Goal: Task Accomplishment & Management: Complete application form

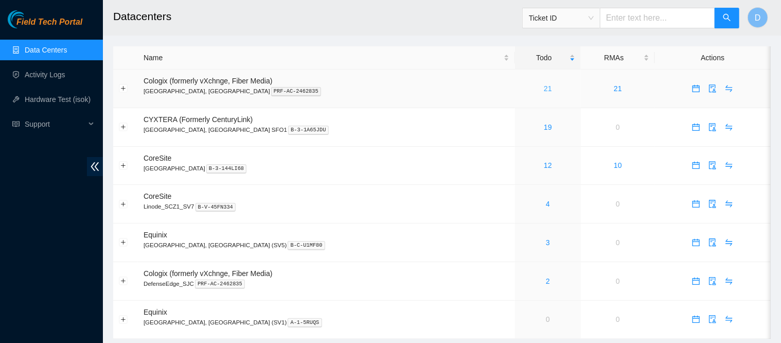
click at [544, 89] on link "21" at bounding box center [548, 88] width 8 height 8
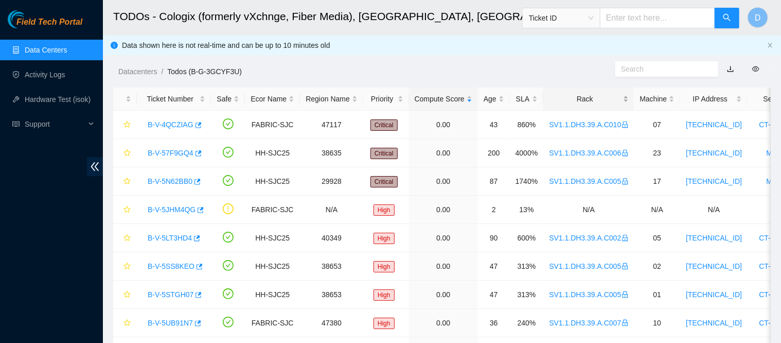
click at [585, 101] on div "Rack" at bounding box center [588, 98] width 79 height 11
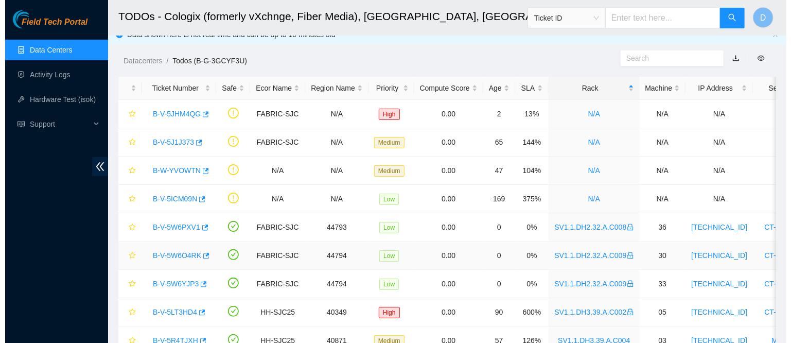
scroll to position [16, 0]
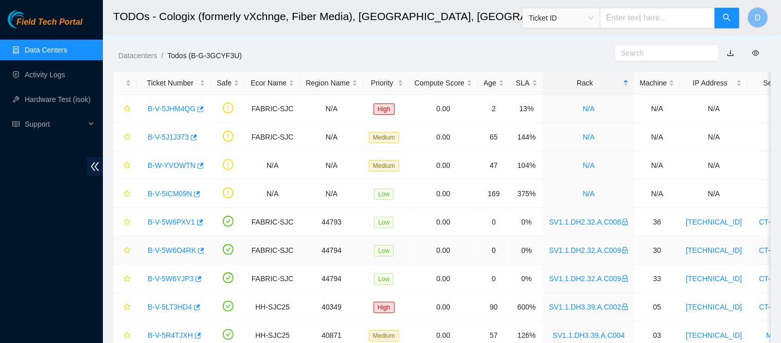
click at [173, 247] on link "B-V-5W6O4RK" at bounding box center [172, 250] width 48 height 8
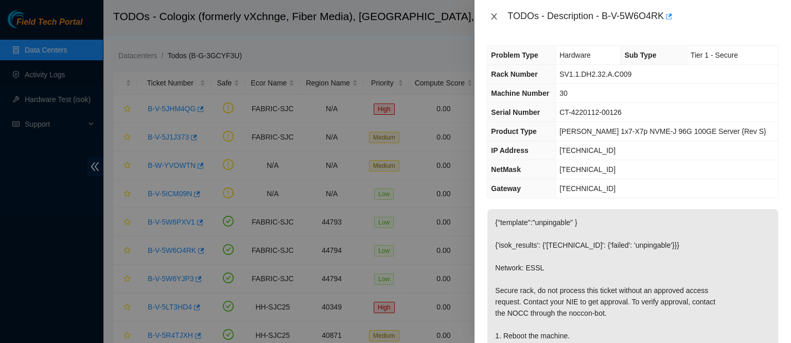
click at [495, 16] on icon "close" at bounding box center [494, 16] width 8 height 8
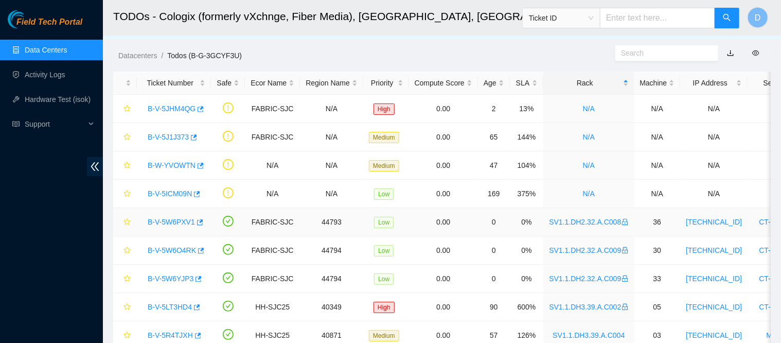
click at [173, 221] on link "B-V-5W6PXV1" at bounding box center [171, 222] width 47 height 8
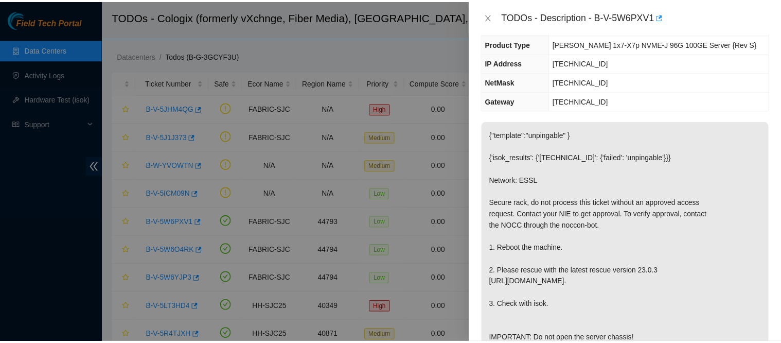
scroll to position [88, 0]
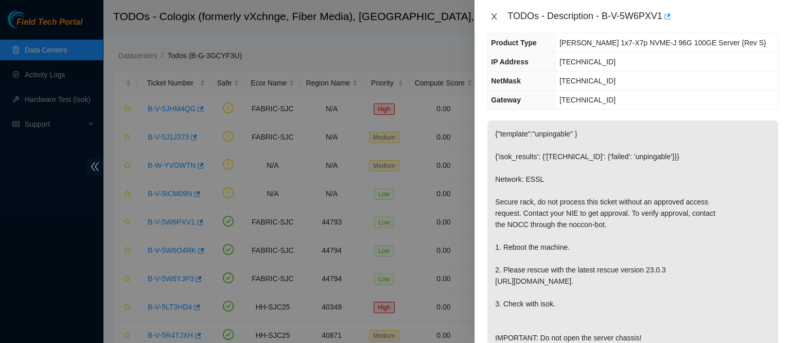
click at [492, 16] on icon "close" at bounding box center [494, 16] width 8 height 8
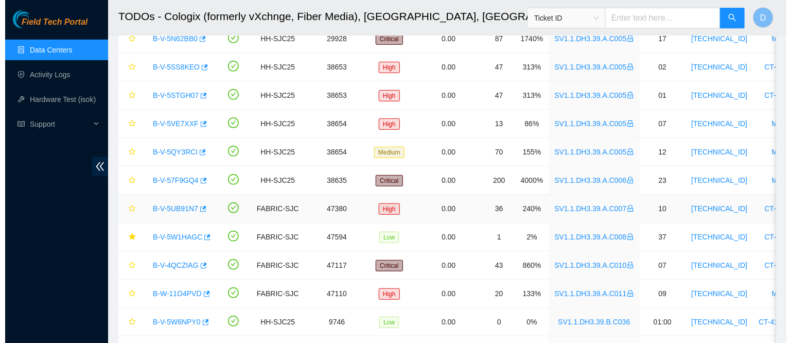
scroll to position [401, 0]
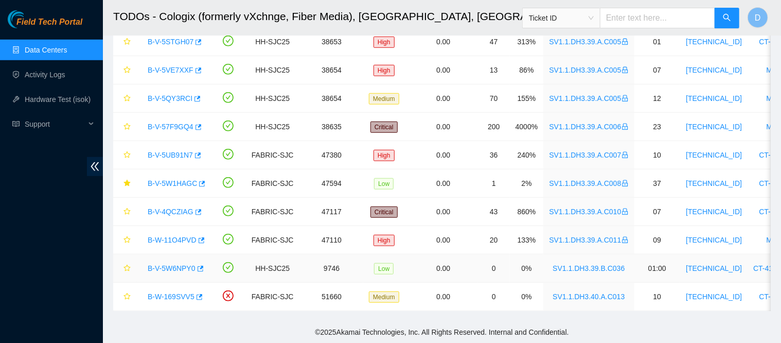
click at [163, 264] on link "B-V-5W6NPY0" at bounding box center [172, 268] width 48 height 8
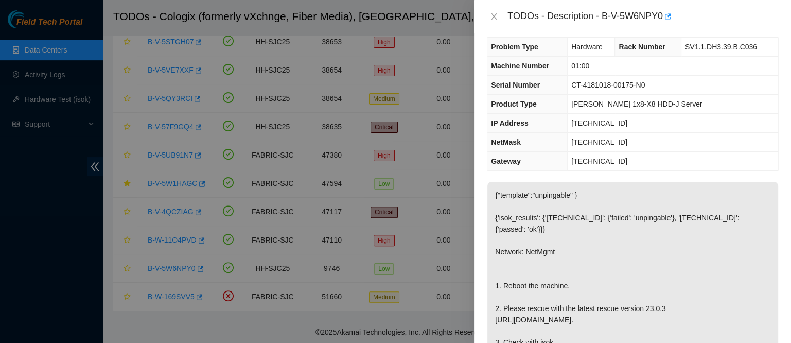
scroll to position [0, 0]
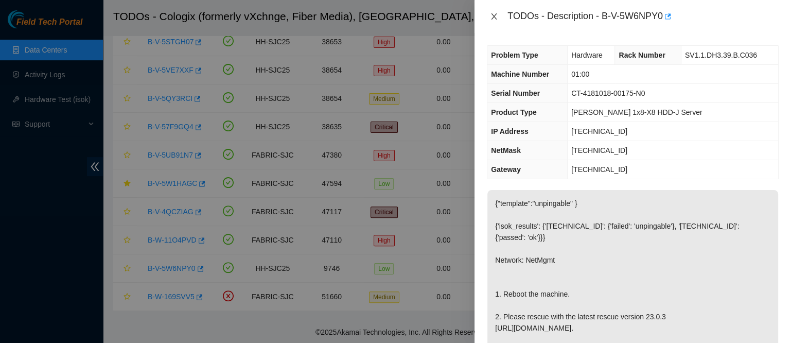
click at [494, 16] on icon "close" at bounding box center [494, 16] width 6 height 6
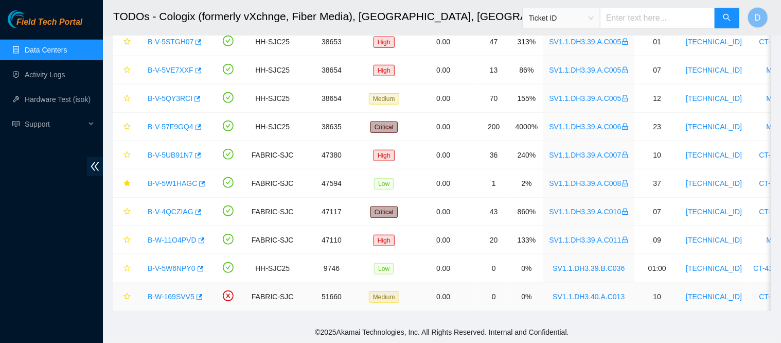
click at [166, 292] on link "B-W-169SVV5" at bounding box center [171, 296] width 47 height 8
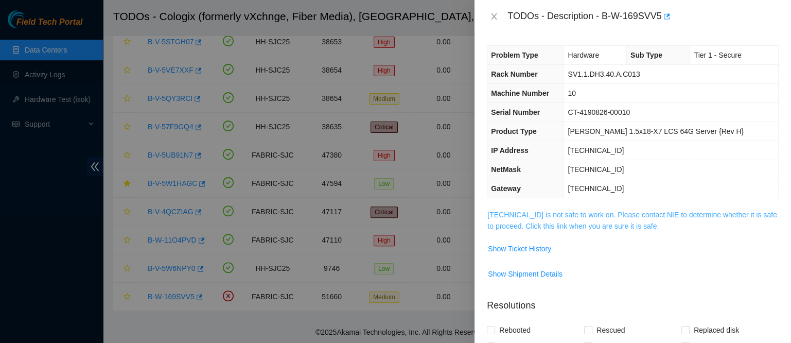
click at [571, 226] on link "23.11.212.141 is not safe to work on. Please contact NIE to determine whether i…" at bounding box center [632, 220] width 290 height 20
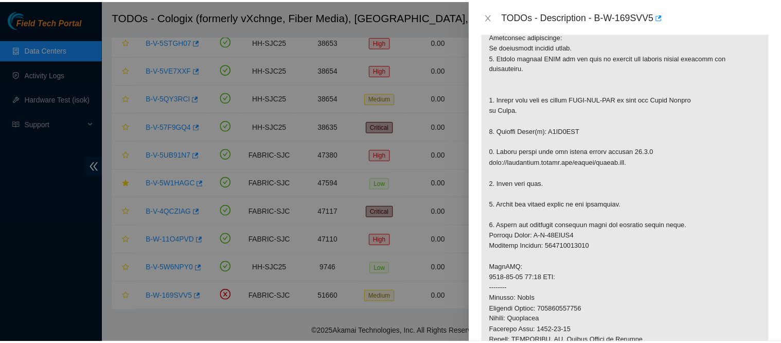
scroll to position [207, 0]
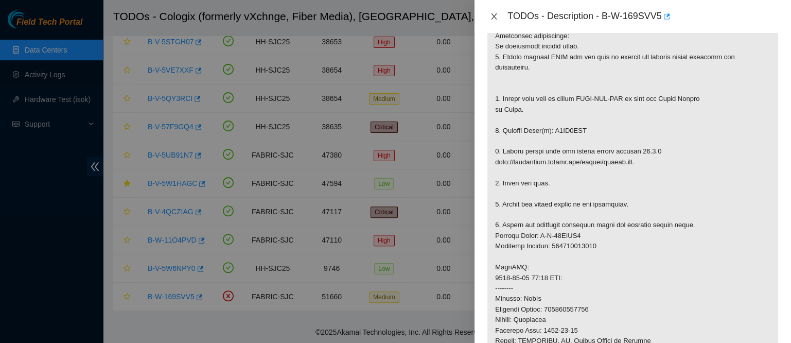
click at [493, 16] on icon "close" at bounding box center [494, 16] width 8 height 8
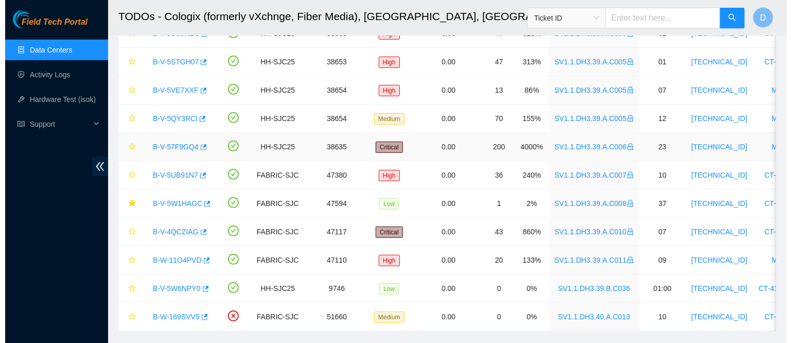
scroll to position [372, 0]
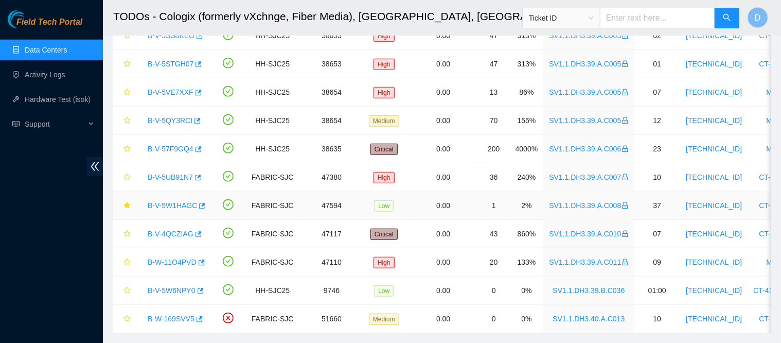
click at [172, 206] on link "B-V-5W1HAGC" at bounding box center [172, 205] width 49 height 8
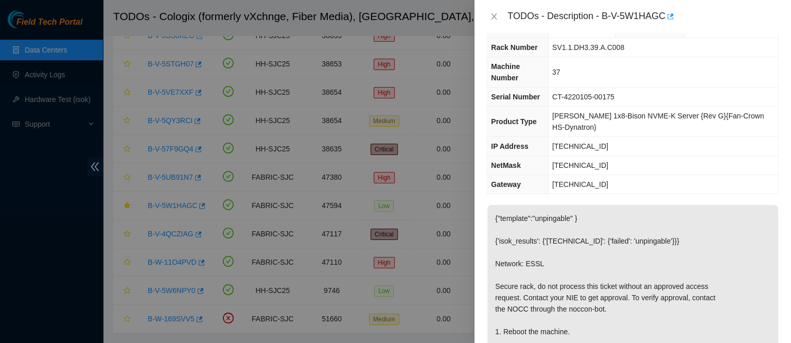
scroll to position [0, 0]
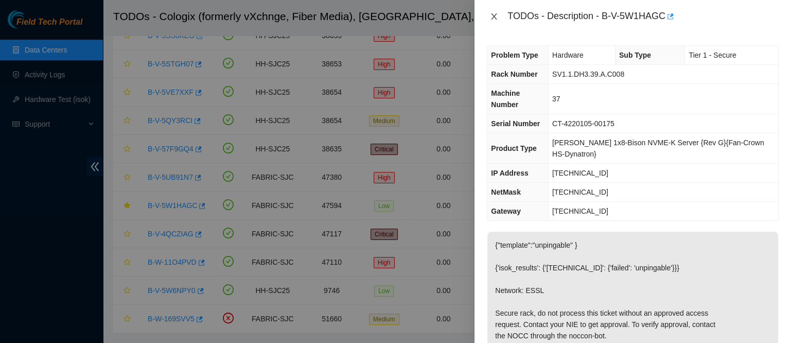
click at [492, 14] on icon "close" at bounding box center [494, 16] width 8 height 8
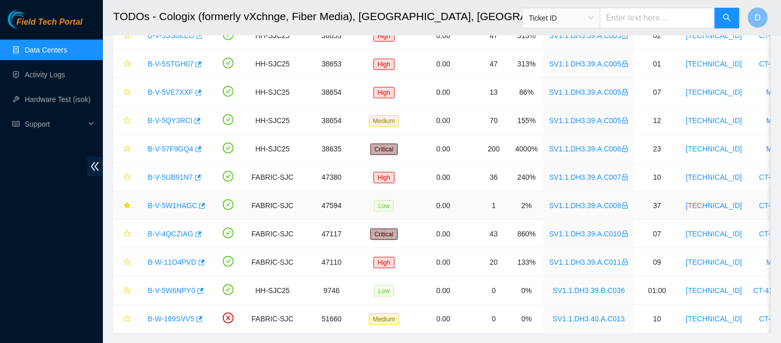
click at [166, 201] on link "B-V-5W1HAGC" at bounding box center [172, 205] width 49 height 8
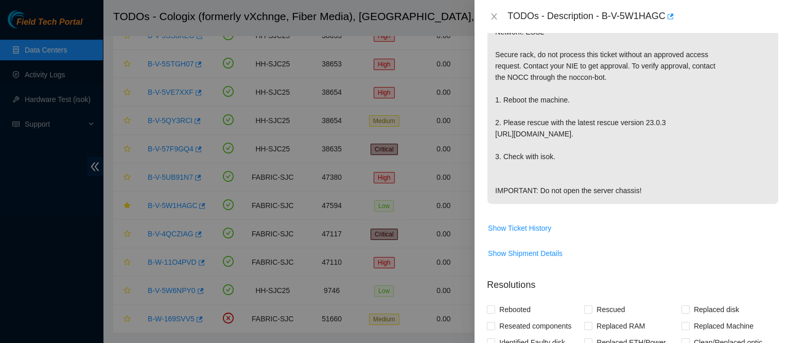
scroll to position [500, 0]
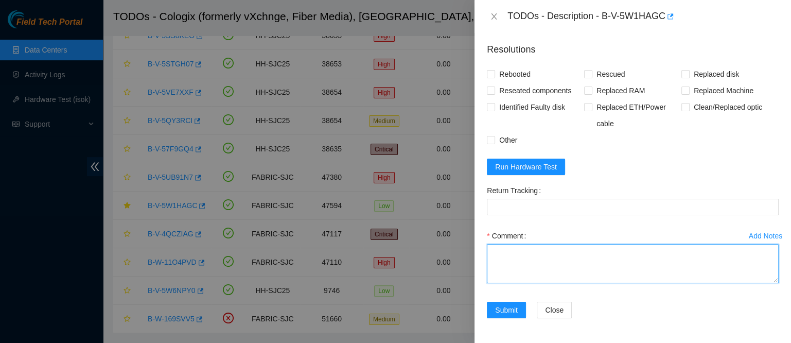
click at [582, 276] on textarea "Comment" at bounding box center [633, 263] width 292 height 39
click at [532, 273] on textarea "Comment" at bounding box center [633, 263] width 292 height 39
paste textarea "got approval from nie to work this essl ticket contacted nocc to confirm that t…"
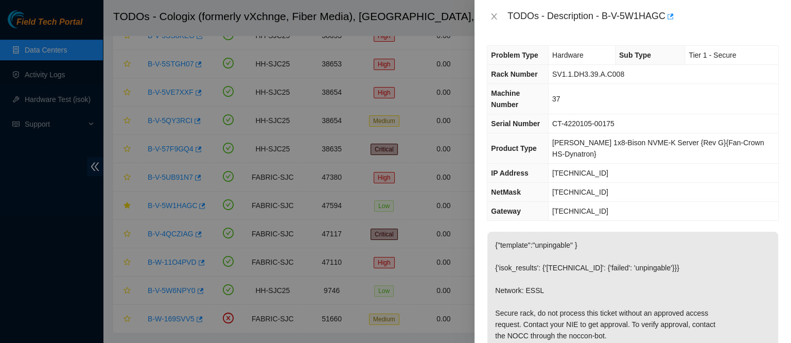
scroll to position [1, 0]
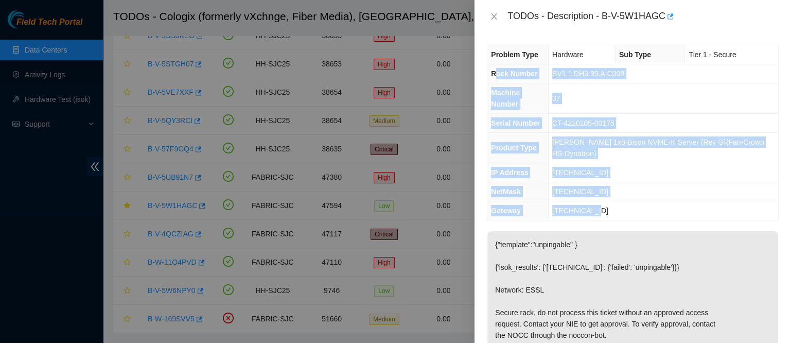
drag, startPoint x: 493, startPoint y: 74, endPoint x: 622, endPoint y: 186, distance: 171.0
click at [622, 186] on tbody "Problem Type Hardware Sub Type Tier 1 - Secure Rack Number SV1.1.DH3.39.A.C008 …" at bounding box center [632, 132] width 291 height 174
copy tbody "ack Number SV1.1.DH3.39.A.C008 Machine Number 37 Serial Number CT-4220105-00175…"
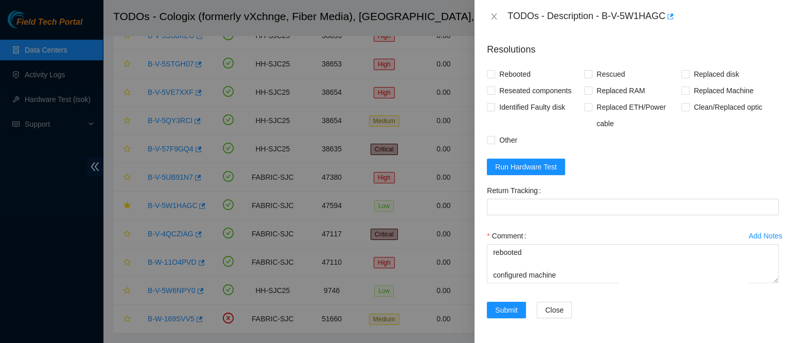
scroll to position [499, 0]
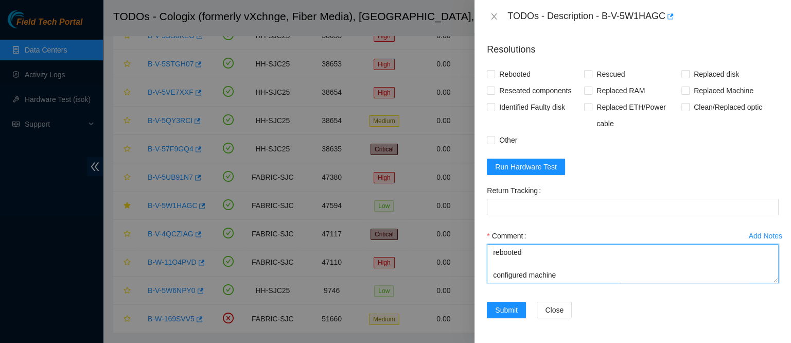
click at [526, 280] on textarea "got approval from nie to work this essl ticket contacted nocc to confirm that t…" at bounding box center [633, 263] width 292 height 39
paste textarea "ack Number SV1.1.DH3.39.A.C008 Machine Number 37 Serial Number CT-4220105-00175…"
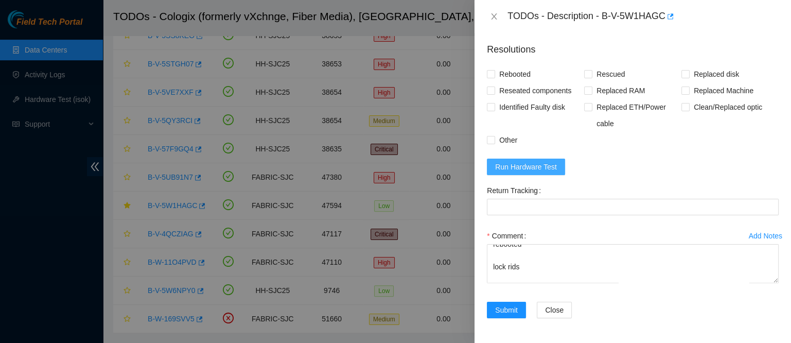
click at [526, 168] on span "Run Hardware Test" at bounding box center [526, 166] width 62 height 11
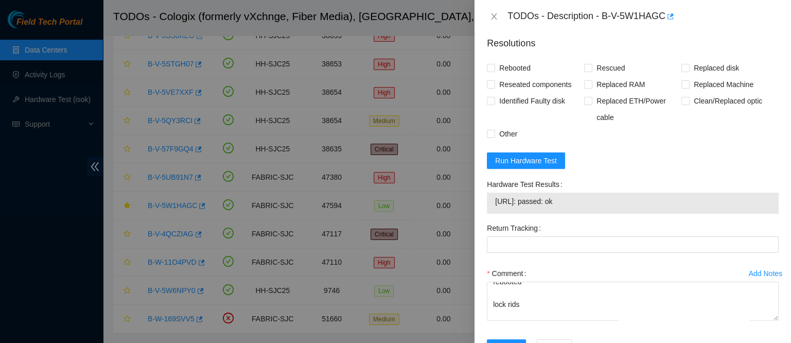
click at [538, 207] on span "23.203.167.40: passed: ok" at bounding box center [632, 200] width 275 height 11
copy span "23.203.167.40: passed: ok"
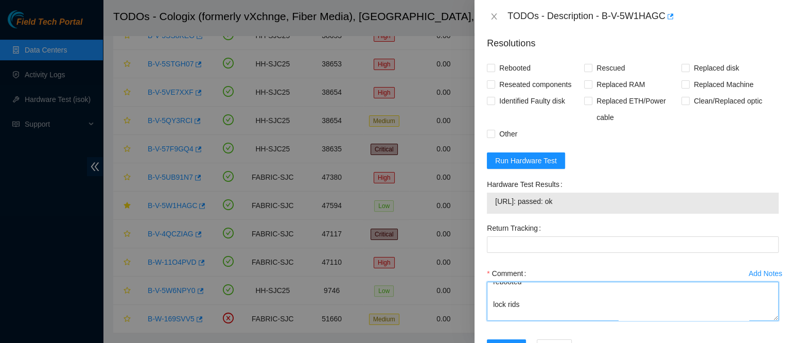
click at [524, 317] on textarea "got approval from nie to work this essl ticket contacted nocc to confirm that t…" at bounding box center [633, 300] width 292 height 39
paste textarea "23.203.167.40: passed: ok"
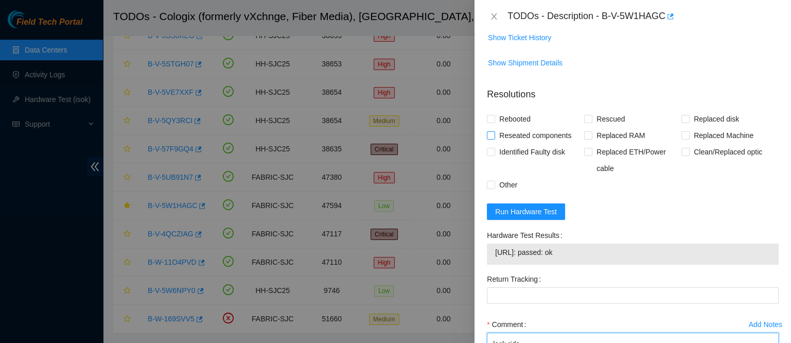
scroll to position [448, 0]
type textarea "got approval from nie to work this essl ticket contacted nocc to confirm that t…"
click at [521, 128] on span "Rebooted" at bounding box center [515, 119] width 40 height 16
click at [494, 122] on input "Rebooted" at bounding box center [490, 118] width 7 height 7
checkbox input "true"
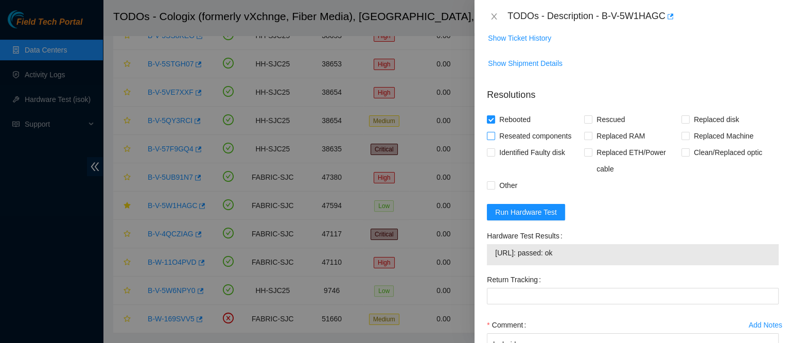
click at [535, 139] on span "Reseated components" at bounding box center [535, 136] width 80 height 16
click at [494, 139] on input "Reseated components" at bounding box center [490, 135] width 7 height 7
checkbox input "true"
click at [592, 124] on span "Rescued" at bounding box center [610, 119] width 37 height 16
click at [591, 122] on input "Rescued" at bounding box center [587, 118] width 7 height 7
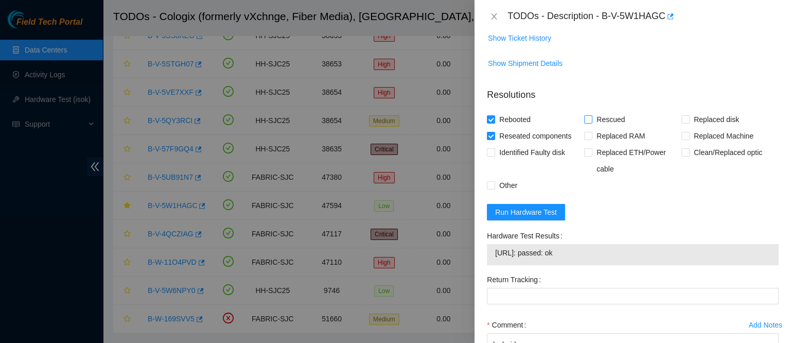
checkbox input "true"
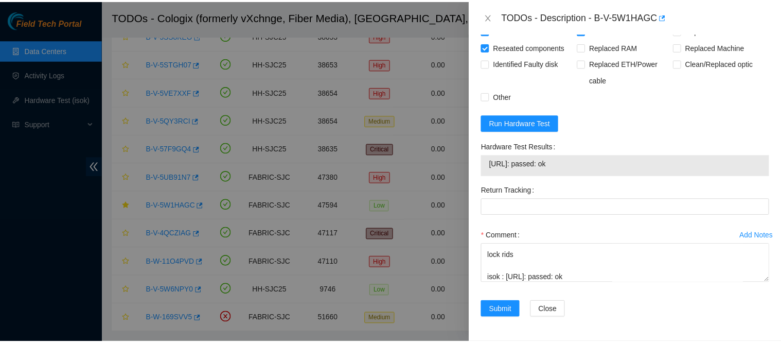
scroll to position [544, 0]
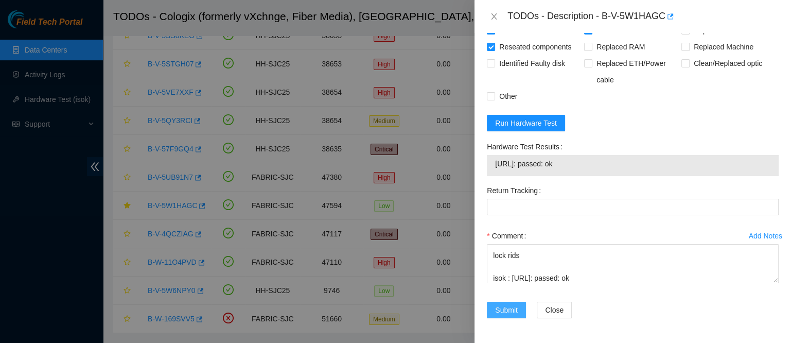
click at [505, 310] on span "Submit" at bounding box center [506, 309] width 23 height 11
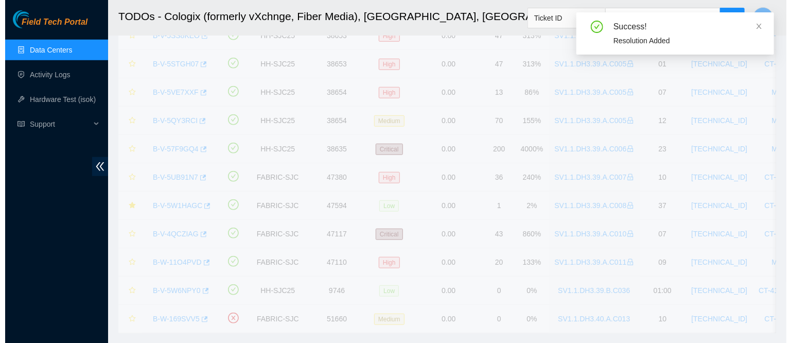
scroll to position [317, 0]
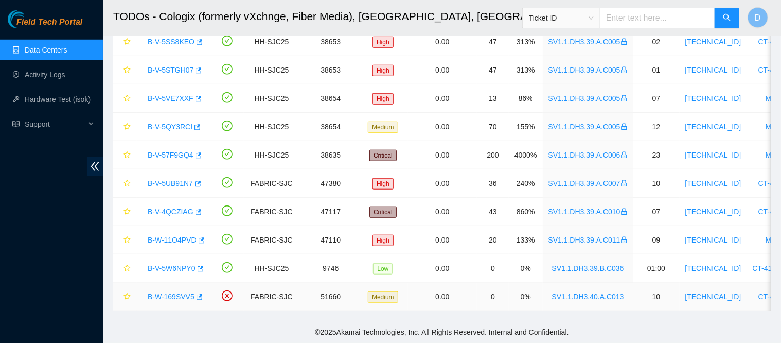
click at [169, 292] on link "B-W-169SVV5" at bounding box center [171, 296] width 47 height 8
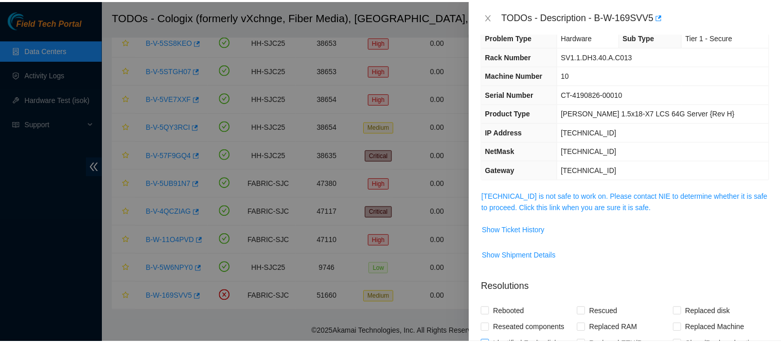
scroll to position [13, 0]
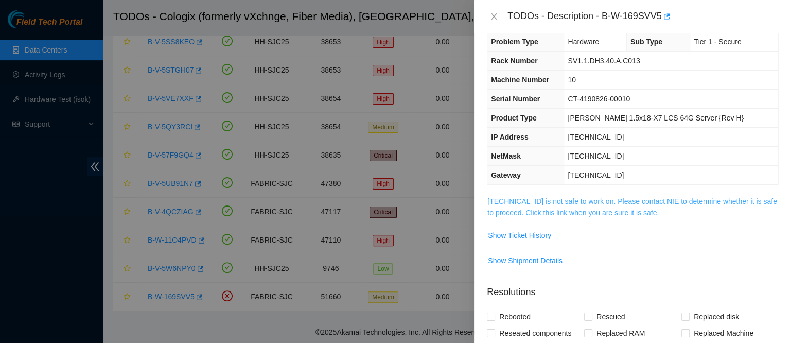
click at [512, 212] on link "23.11.212.141 is not safe to work on. Please contact NIE to determine whether i…" at bounding box center [632, 207] width 290 height 20
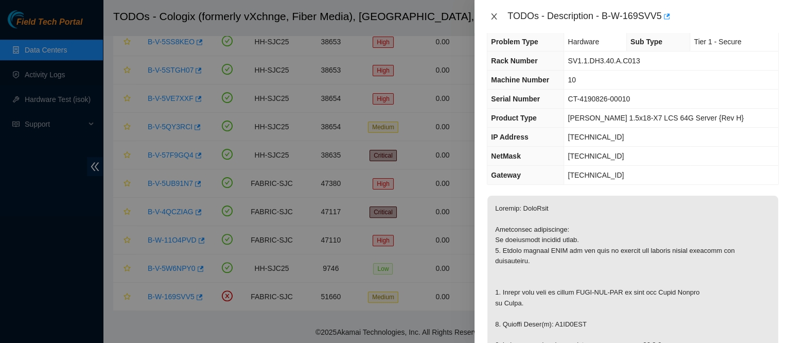
click at [494, 12] on icon "close" at bounding box center [494, 16] width 8 height 8
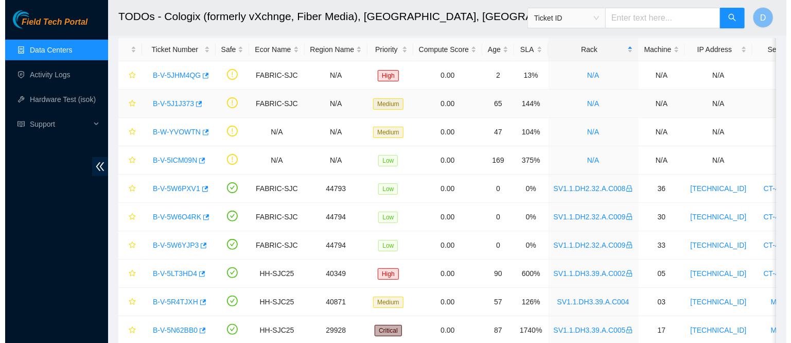
scroll to position [50, 0]
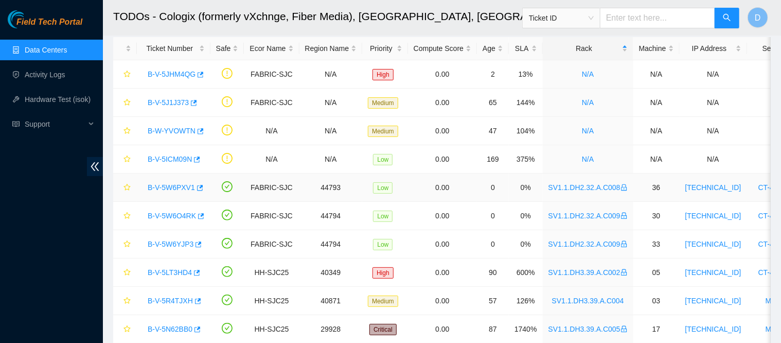
click at [165, 189] on link "B-V-5W6PXV1" at bounding box center [171, 187] width 47 height 8
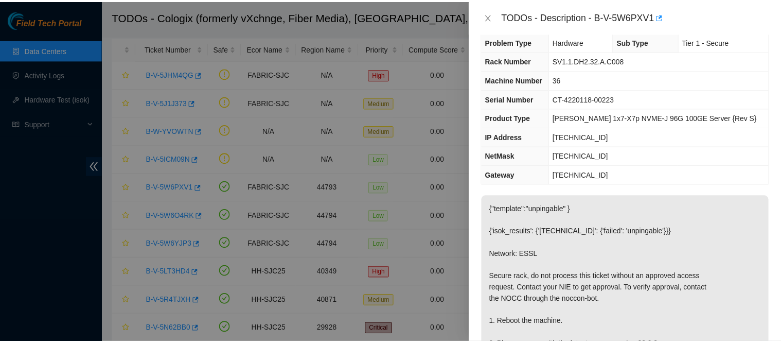
scroll to position [0, 0]
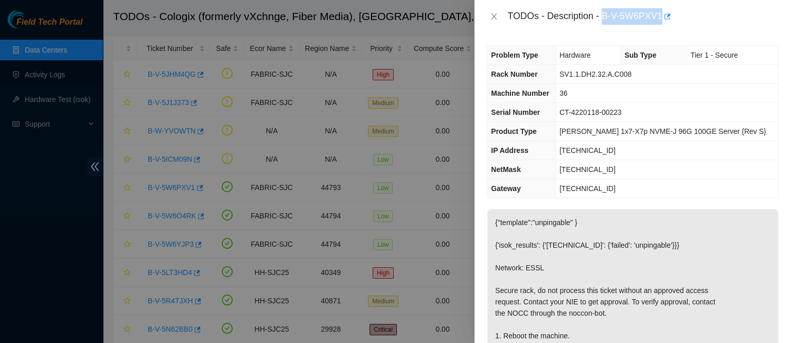
drag, startPoint x: 636, startPoint y: 15, endPoint x: 727, endPoint y: 24, distance: 91.5
click at [727, 24] on div "TODOs - Description - B-V-5W6PXV1" at bounding box center [642, 16] width 271 height 16
copy div "B-V-5W6PXV1"
click at [494, 16] on icon "close" at bounding box center [494, 16] width 6 height 6
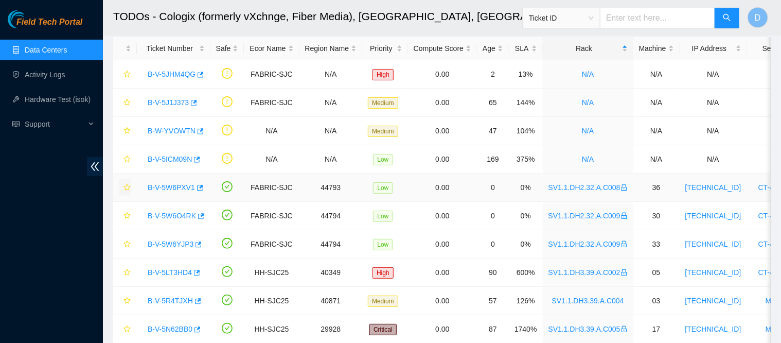
click at [128, 185] on icon "star" at bounding box center [126, 187] width 7 height 7
click at [158, 215] on link "B-V-5W6O4RK" at bounding box center [172, 215] width 48 height 8
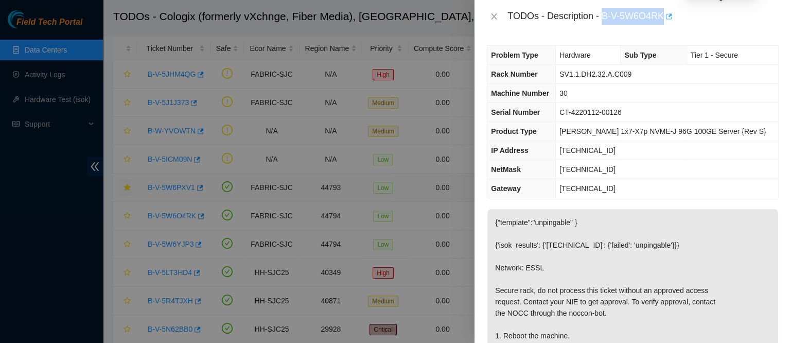
drag, startPoint x: 634, startPoint y: 12, endPoint x: 716, endPoint y: 16, distance: 81.9
click at [716, 16] on div "TODOs - Description - B-V-5W6O4RK" at bounding box center [642, 16] width 271 height 16
copy div "B-V-5W6O4RK"
click at [494, 17] on icon "close" at bounding box center [494, 16] width 6 height 6
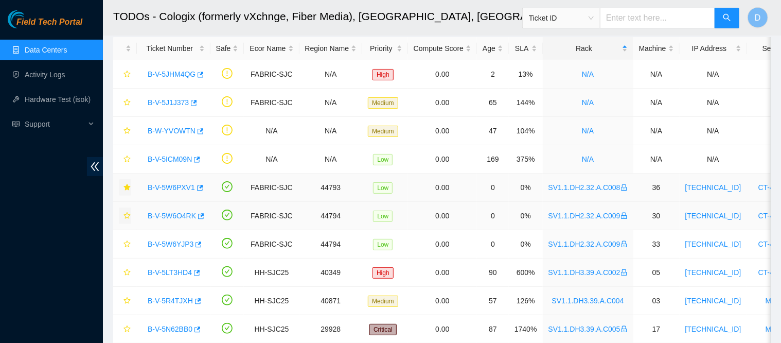
click at [130, 214] on icon "star" at bounding box center [126, 215] width 7 height 7
click at [176, 244] on link "B-V-5W6YJP3" at bounding box center [171, 244] width 46 height 8
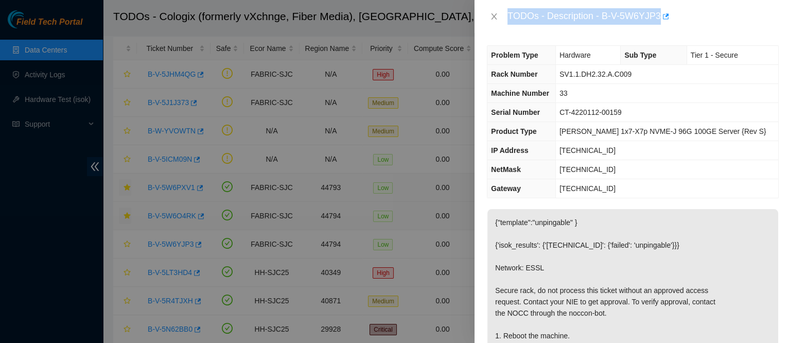
click at [634, 24] on div "TODOs - Description - B-V-5W6YJP3" at bounding box center [642, 16] width 271 height 16
drag, startPoint x: 634, startPoint y: 17, endPoint x: 713, endPoint y: 15, distance: 78.7
click at [713, 15] on div "TODOs - Description - B-V-5W6YJP3" at bounding box center [642, 16] width 271 height 16
copy div "B-V-5W6YJP3"
click at [495, 14] on icon "close" at bounding box center [494, 16] width 6 height 6
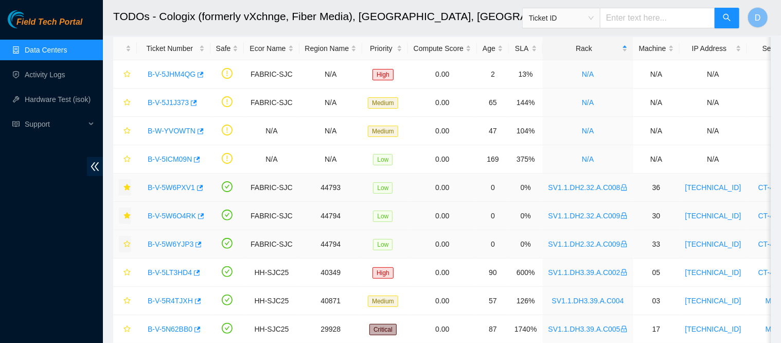
click at [128, 245] on icon "star" at bounding box center [126, 243] width 7 height 7
click at [51, 53] on link "Data Centers" at bounding box center [46, 50] width 42 height 8
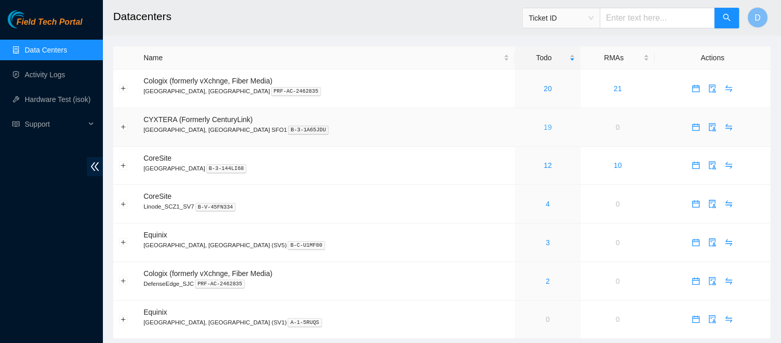
click at [544, 127] on link "19" at bounding box center [548, 127] width 8 height 8
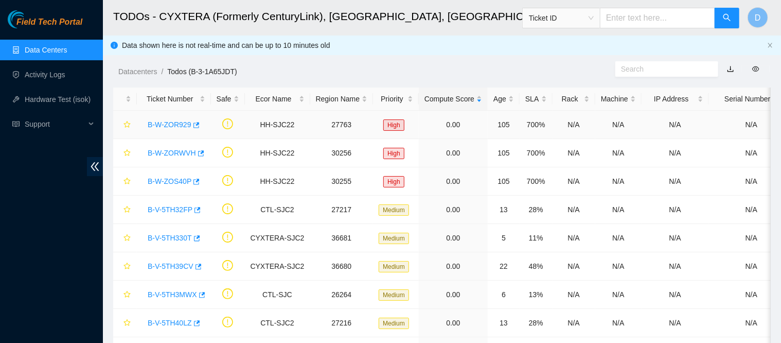
click at [171, 125] on link "B-W-ZOR929" at bounding box center [170, 124] width 44 height 8
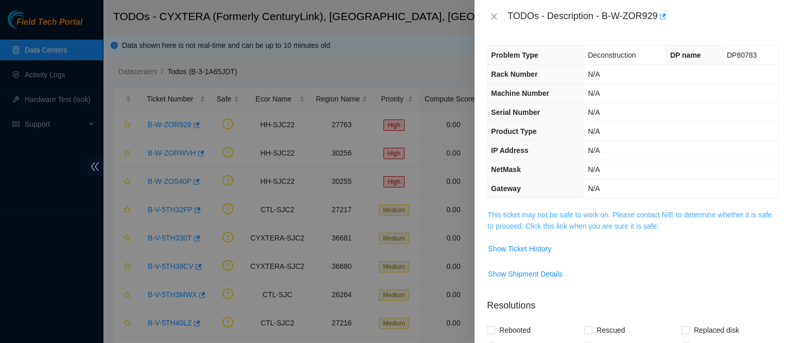
click at [545, 224] on link "This ticket may not be safe to work on. Please contact NIE to determine whether…" at bounding box center [629, 220] width 284 height 20
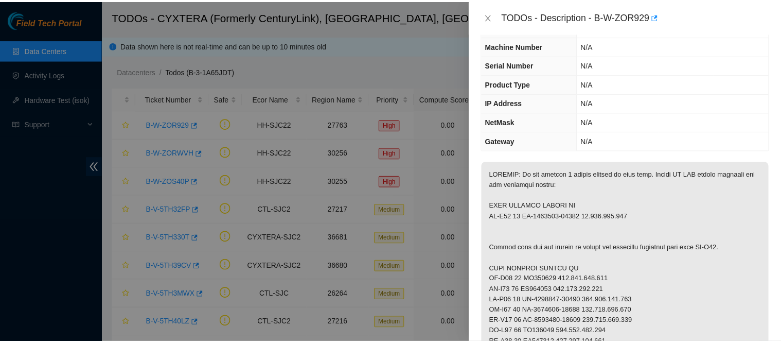
scroll to position [47, 0]
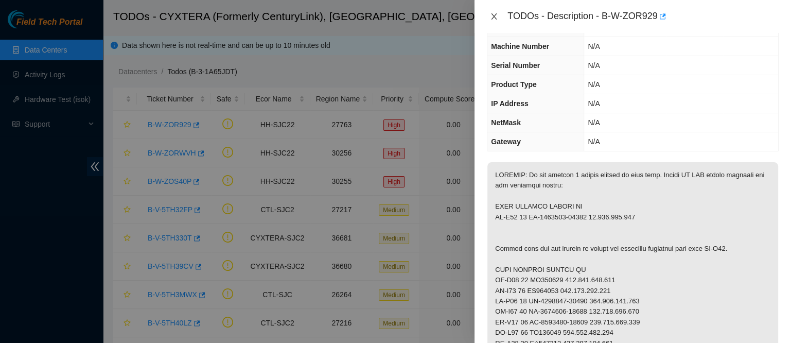
click at [493, 17] on icon "close" at bounding box center [494, 16] width 6 height 6
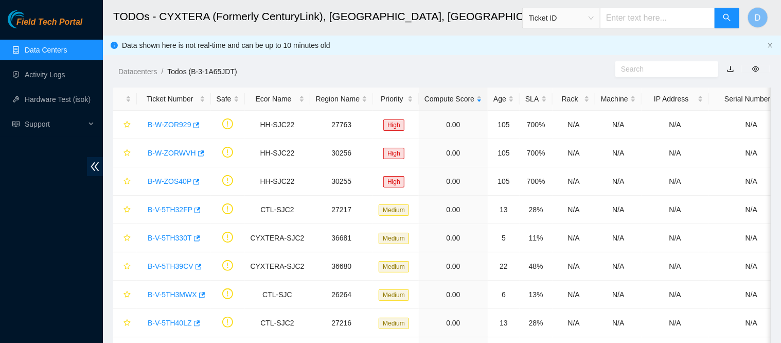
scroll to position [58, 0]
click at [58, 46] on link "Data Centers" at bounding box center [46, 50] width 42 height 8
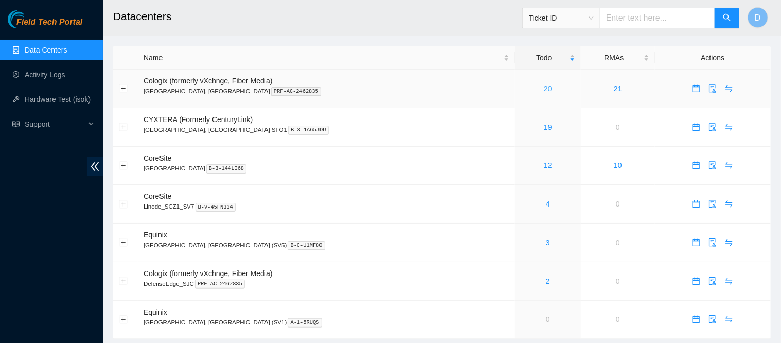
click at [544, 92] on link "20" at bounding box center [548, 88] width 8 height 8
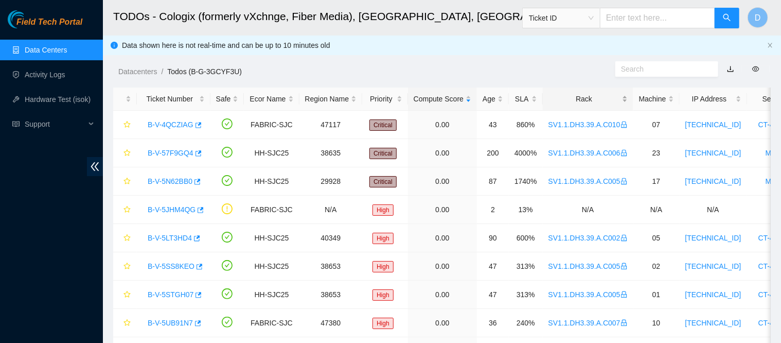
click at [583, 94] on div "Rack" at bounding box center [587, 98] width 79 height 11
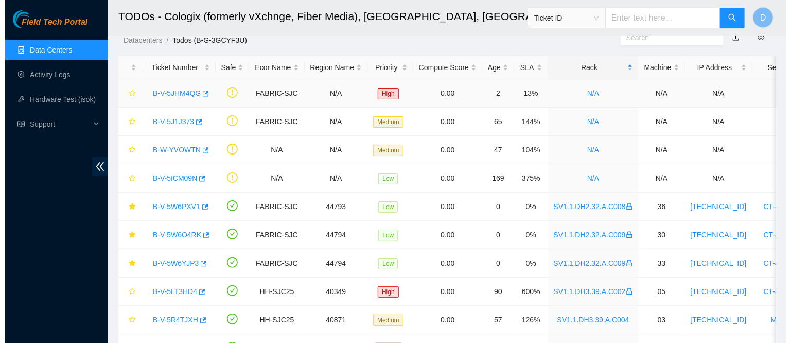
scroll to position [34, 0]
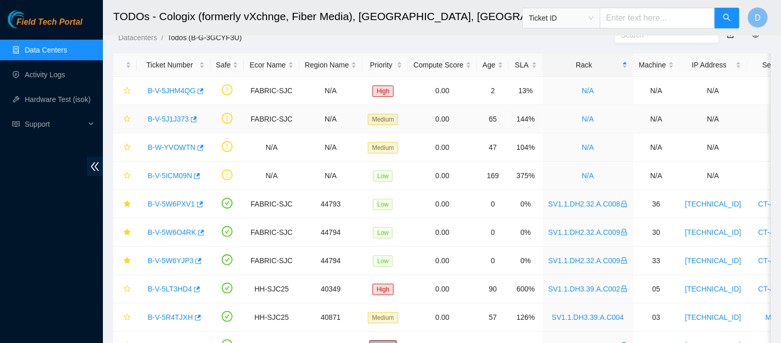
click at [153, 119] on link "B-V-5J1J373" at bounding box center [168, 119] width 41 height 8
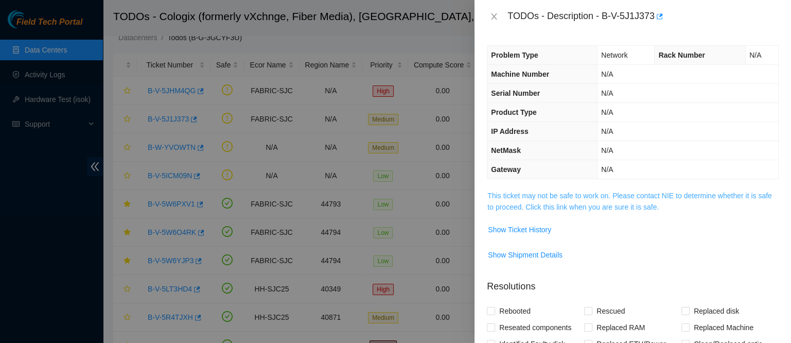
click at [545, 205] on link "This ticket may not be safe to work on. Please contact NIE to determine whether…" at bounding box center [629, 201] width 284 height 20
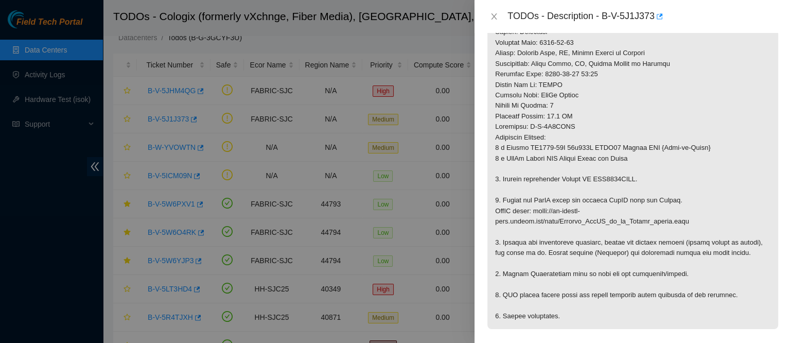
scroll to position [351, 0]
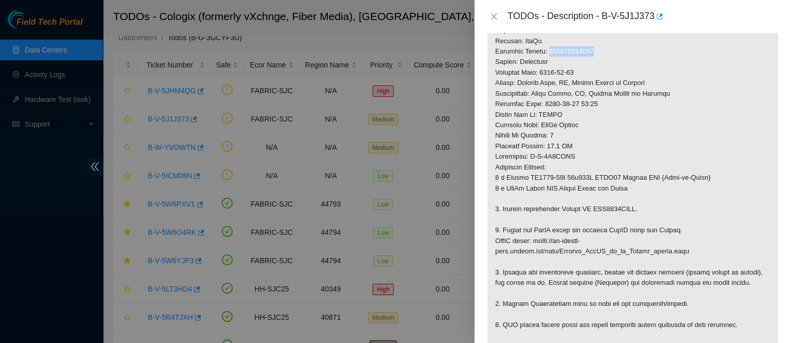
drag, startPoint x: 634, startPoint y: 154, endPoint x: 568, endPoint y: 156, distance: 65.9
click at [568, 156] on p at bounding box center [632, 99] width 291 height 520
copy p "739263638499"
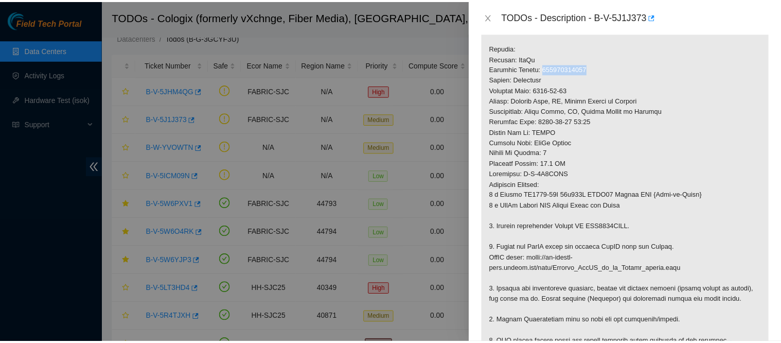
scroll to position [333, 0]
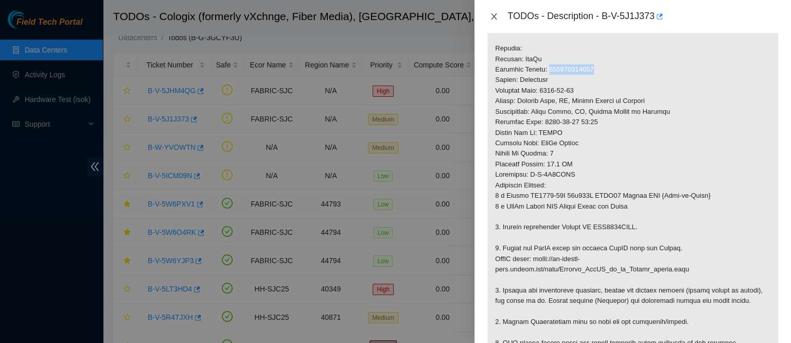
click at [488, 16] on button "Close" at bounding box center [494, 17] width 14 height 10
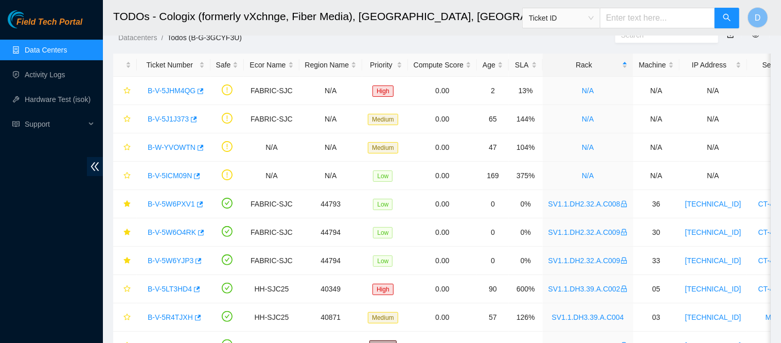
scroll to position [267, 0]
click at [584, 26] on span "Ticket ID" at bounding box center [561, 18] width 78 height 21
click at [583, 20] on span "Ticket ID" at bounding box center [561, 17] width 65 height 15
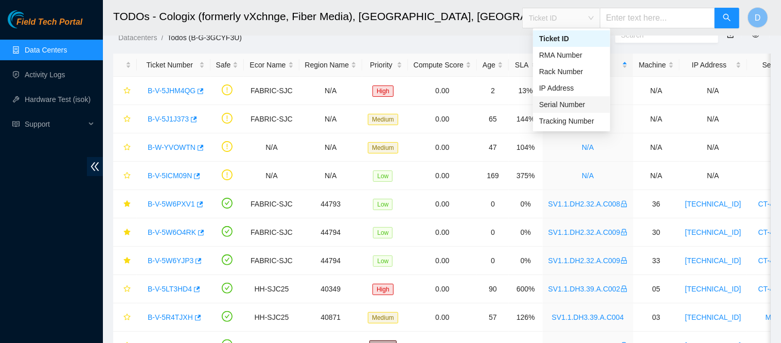
click at [565, 106] on div "Serial Number" at bounding box center [571, 104] width 65 height 11
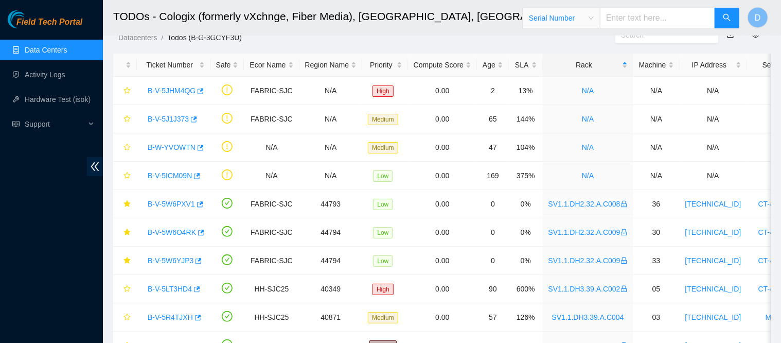
click at [582, 17] on span "Serial Number" at bounding box center [561, 17] width 65 height 15
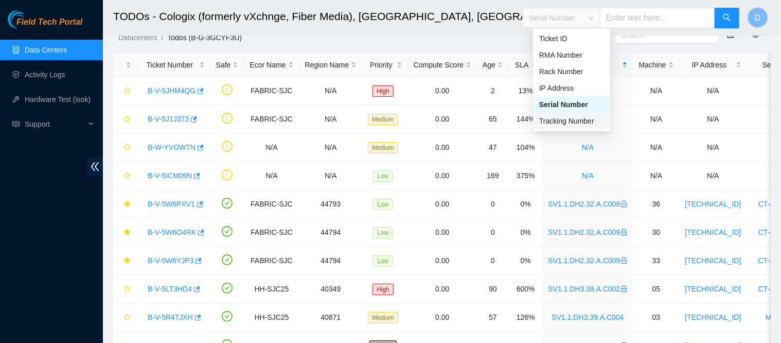
click at [552, 121] on div "Tracking Number" at bounding box center [571, 120] width 65 height 11
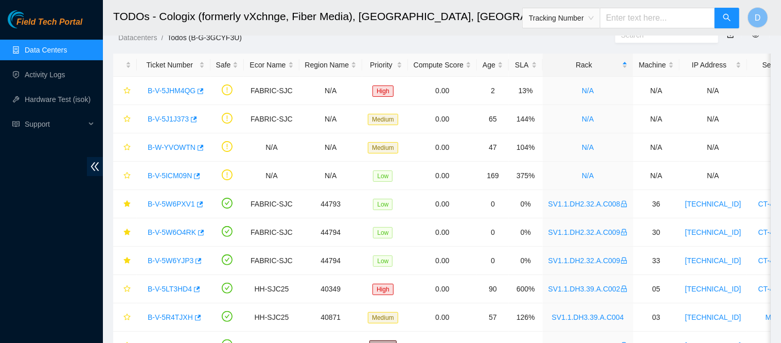
click at [637, 17] on input "text" at bounding box center [657, 18] width 115 height 21
paste input "739263638499"
type input "739263638499"
click at [718, 17] on button "button" at bounding box center [726, 18] width 25 height 21
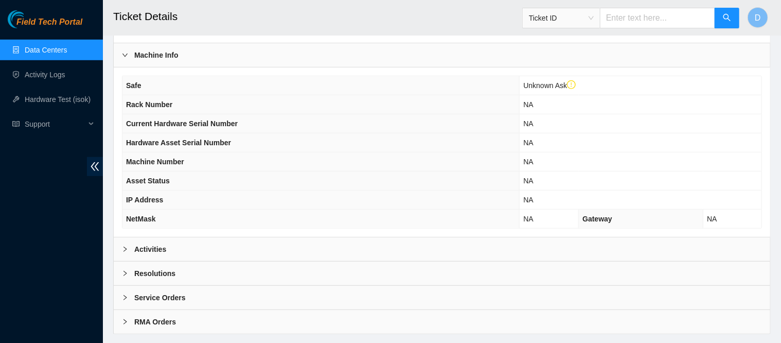
scroll to position [338, 0]
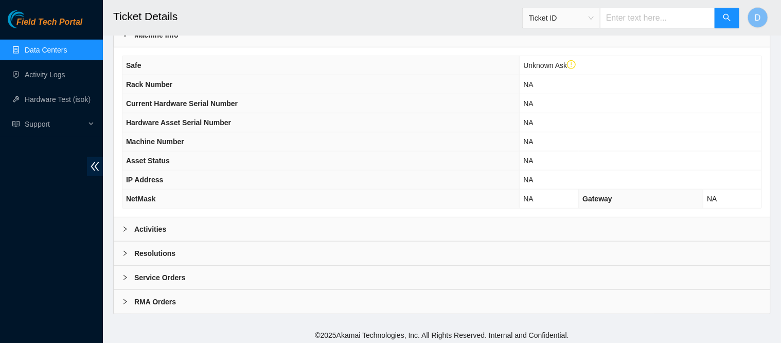
click at [128, 275] on div at bounding box center [128, 277] width 12 height 11
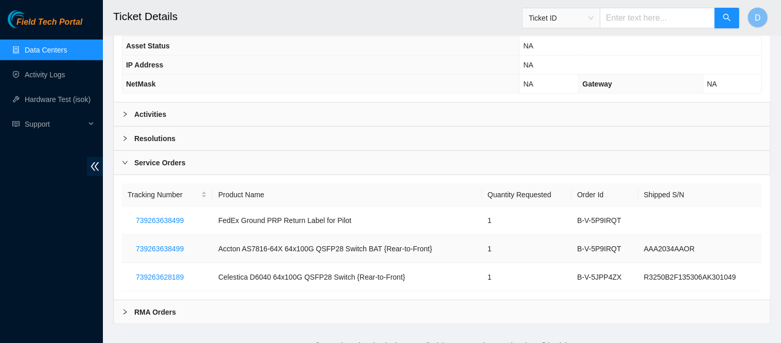
scroll to position [453, 0]
click at [153, 248] on span "739263638499" at bounding box center [160, 247] width 48 height 11
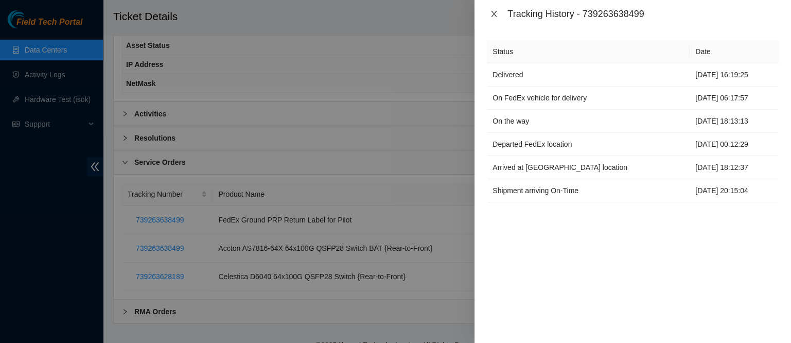
click at [493, 13] on icon "close" at bounding box center [494, 14] width 8 height 8
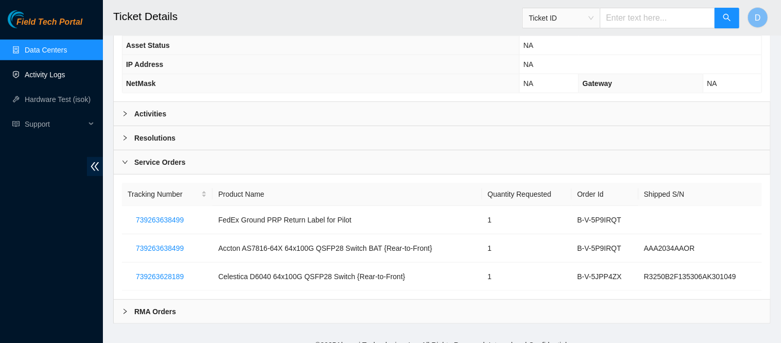
click at [60, 70] on link "Activity Logs" at bounding box center [45, 74] width 41 height 8
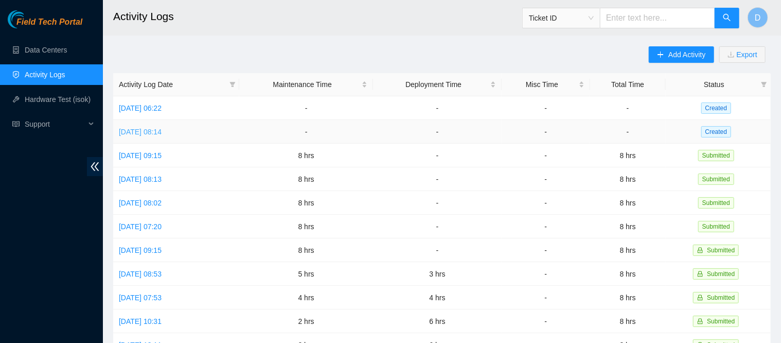
click at [146, 131] on link "Tue, 23 Sep 2025 08:14" at bounding box center [140, 132] width 43 height 8
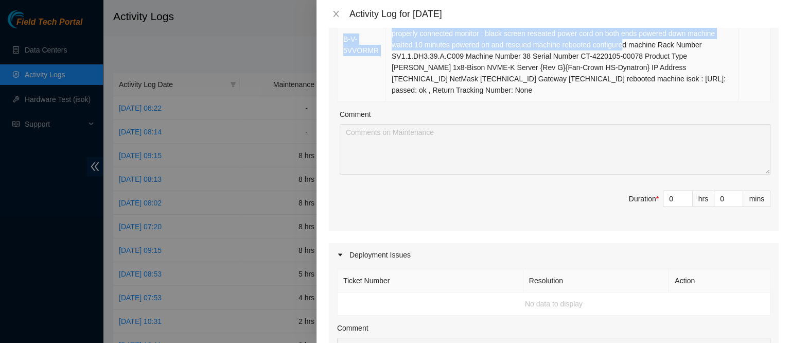
scroll to position [732, 0]
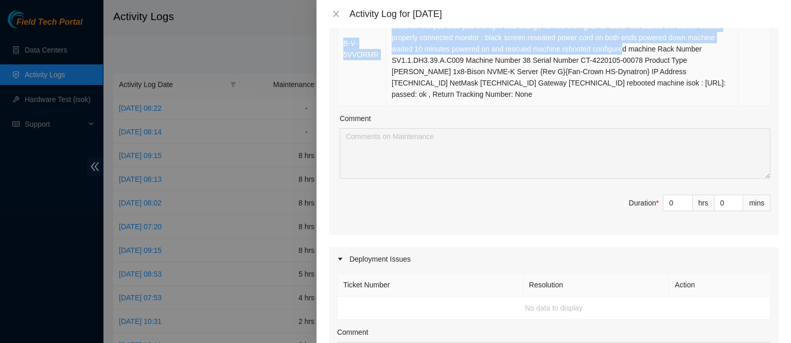
drag, startPoint x: 336, startPoint y: 128, endPoint x: 585, endPoint y: 92, distance: 251.1
copy table "Ticket Number Resolution Action B-W-16H1SH7 Resolution: Rebooted, Reseated comp…"
type input "1"
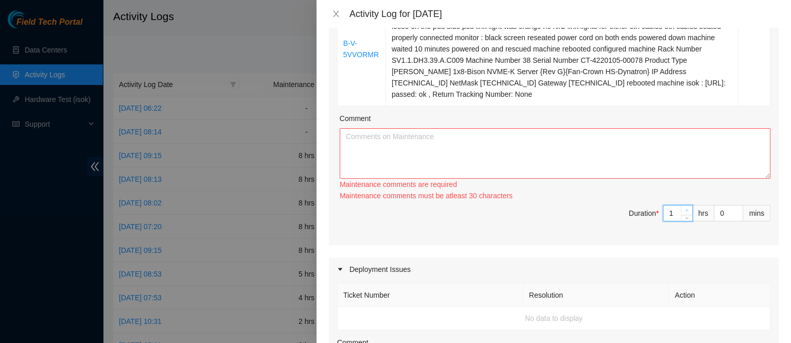
click at [685, 208] on icon "up" at bounding box center [687, 210] width 4 height 4
click at [676, 190] on div "Maintenance comments must be atleast 30 characters" at bounding box center [554, 195] width 431 height 11
type input "2"
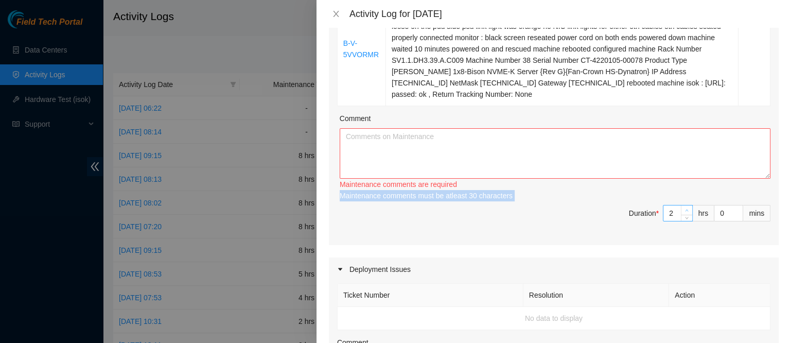
click at [681, 205] on span "Increase Value" at bounding box center [686, 209] width 11 height 9
type input "3"
click at [685, 208] on icon "up" at bounding box center [687, 210] width 4 height 4
type input "4"
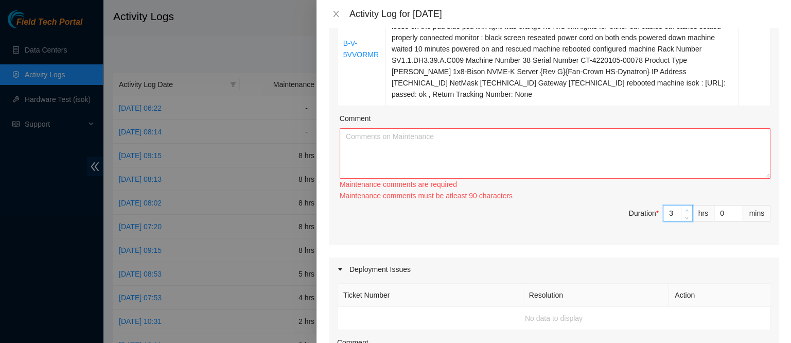
type input "4"
click at [684, 207] on span "up" at bounding box center [687, 210] width 6 height 6
type input "5"
click at [685, 208] on icon "up" at bounding box center [687, 210] width 4 height 4
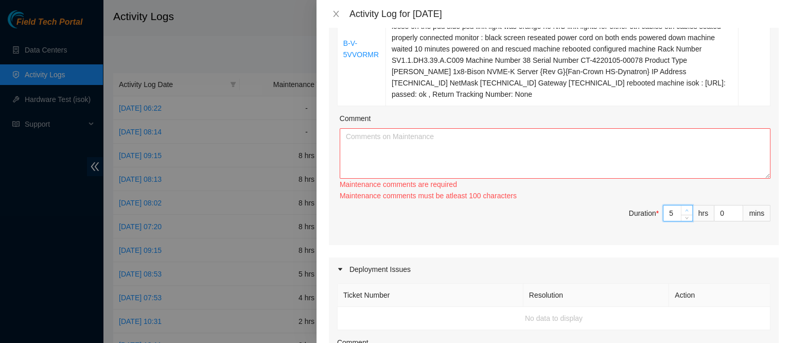
type input "6"
click at [685, 208] on icon "up" at bounding box center [687, 210] width 4 height 4
type input "7"
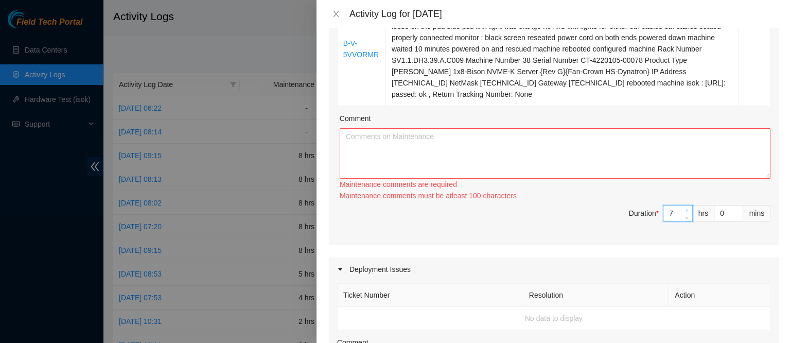
click at [685, 208] on icon "up" at bounding box center [687, 210] width 4 height 4
type input "8"
click at [685, 208] on icon "up" at bounding box center [687, 210] width 4 height 4
click at [582, 152] on textarea "Comment" at bounding box center [554, 153] width 431 height 50
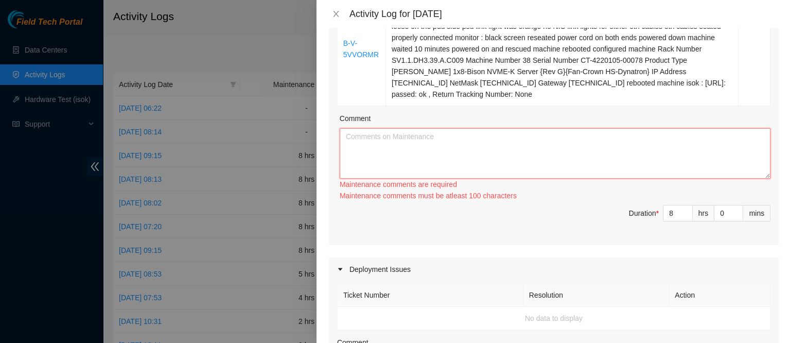
paste textarea "Ticket Number Resolution Action B-W-16H1SH7 Resolution: Rebooted, Reseated comp…"
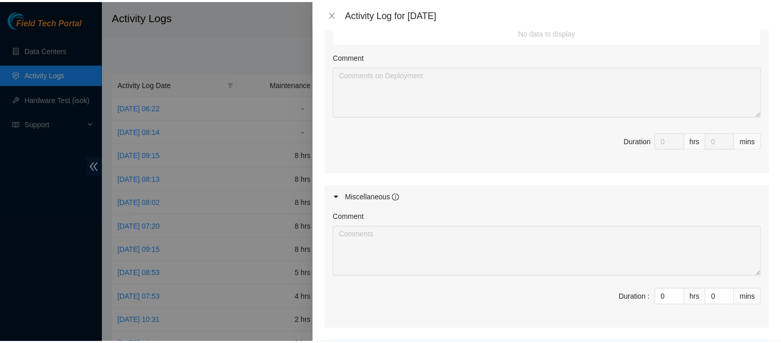
scroll to position [1092, 0]
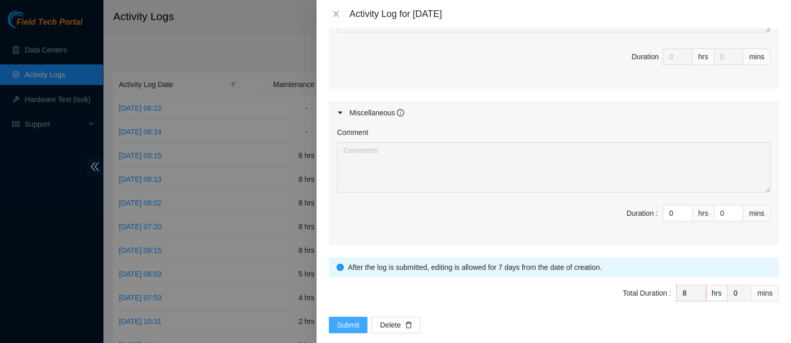
type textarea "Ticket Number Resolution Action B-W-16H1SH7 Resolution: Rebooted, Reseated comp…"
click at [347, 316] on button "Submit" at bounding box center [348, 324] width 39 height 16
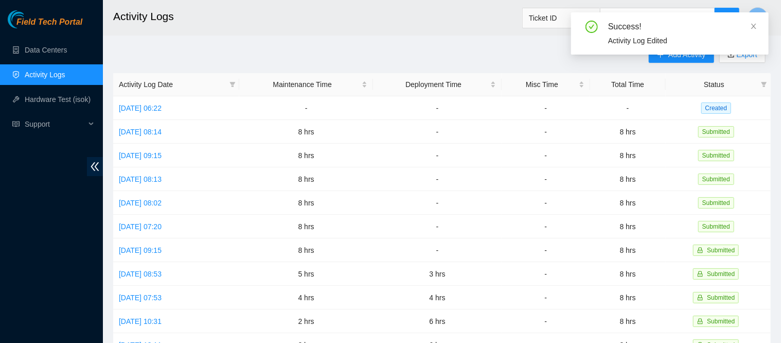
click at [58, 61] on ul "Data Centers Activity Logs Hardware Test (isok) Support" at bounding box center [51, 87] width 103 height 99
click at [58, 54] on link "Data Centers" at bounding box center [46, 50] width 42 height 8
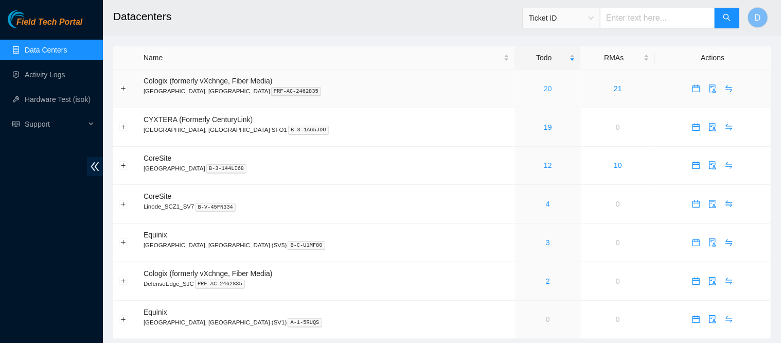
click at [544, 90] on link "20" at bounding box center [548, 88] width 8 height 8
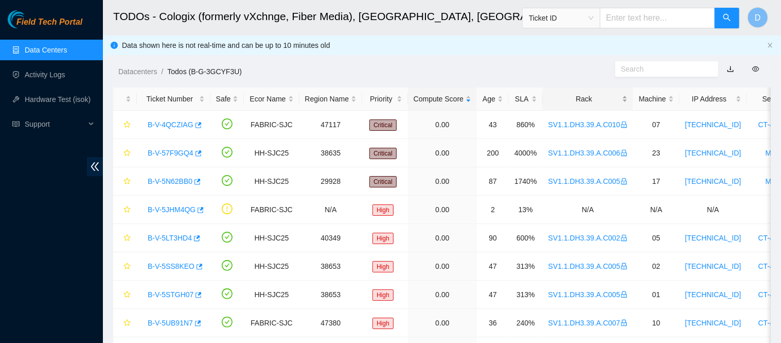
click at [557, 101] on div "Rack" at bounding box center [587, 98] width 79 height 11
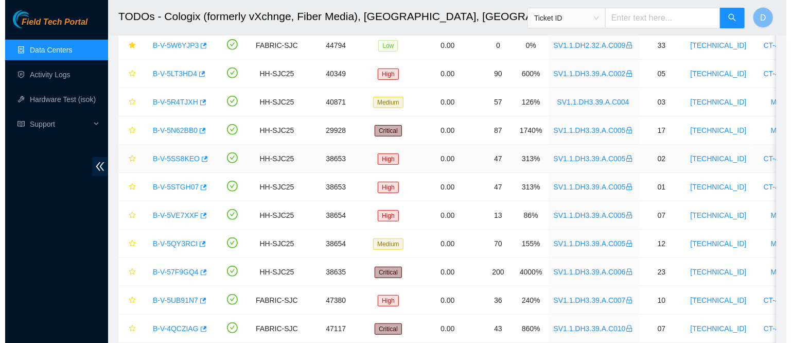
scroll to position [373, 0]
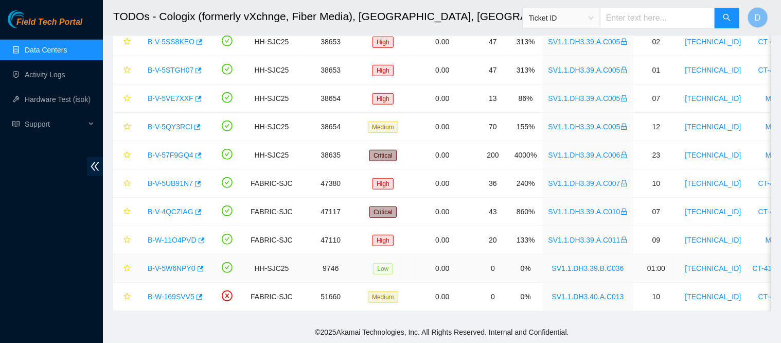
click at [171, 264] on link "B-V-5W6NPY0" at bounding box center [172, 268] width 48 height 8
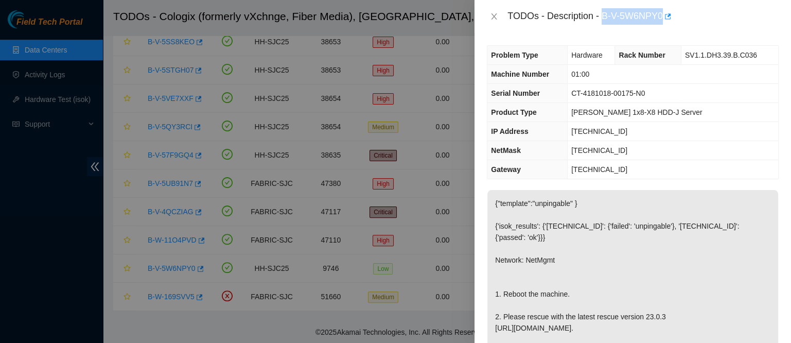
drag, startPoint x: 637, startPoint y: 21, endPoint x: 733, endPoint y: 29, distance: 96.5
click at [733, 29] on div "TODOs - Description - B-V-5W6NPY0" at bounding box center [632, 16] width 316 height 33
click at [503, 11] on div "TODOs - Description - B-V-5W6NPY0" at bounding box center [633, 16] width 292 height 16
click at [496, 16] on icon "close" at bounding box center [494, 16] width 8 height 8
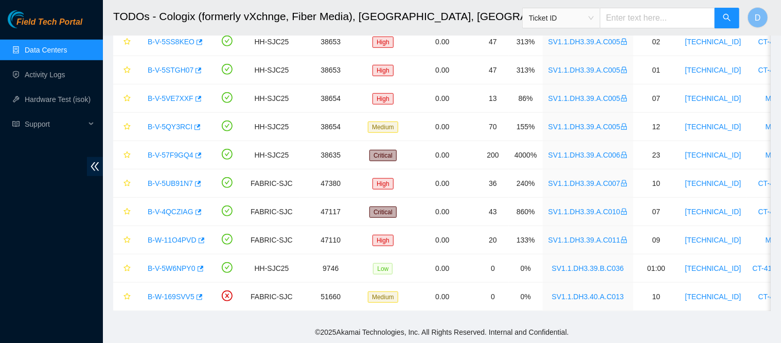
click at [40, 50] on link "Data Centers" at bounding box center [46, 50] width 42 height 8
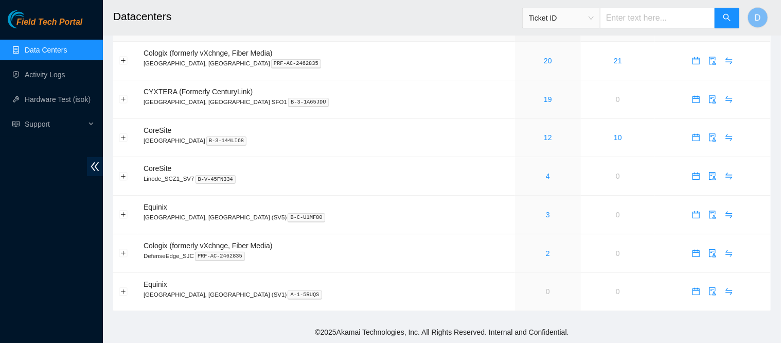
scroll to position [32, 0]
click at [544, 58] on link "20" at bounding box center [548, 61] width 8 height 8
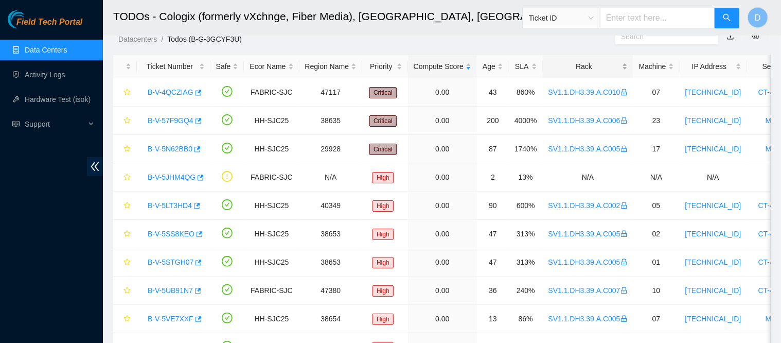
click at [560, 67] on div "Rack" at bounding box center [587, 66] width 79 height 11
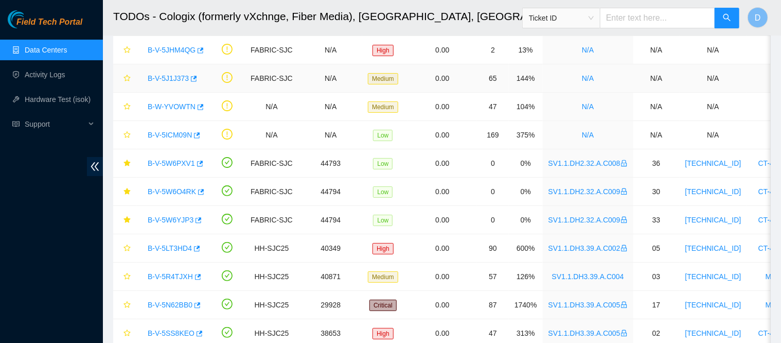
scroll to position [79, 0]
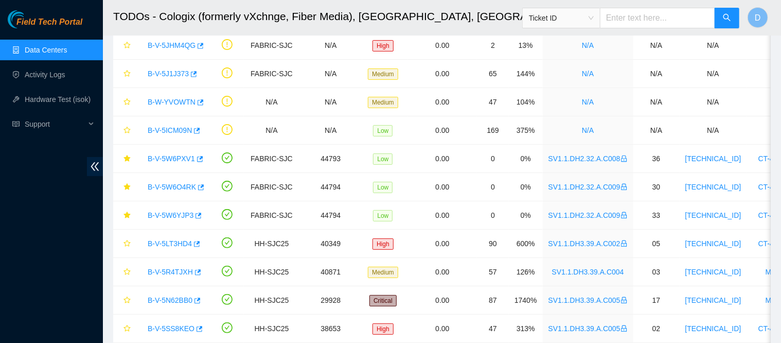
click at [60, 21] on span "Field Tech Portal" at bounding box center [49, 22] width 66 height 10
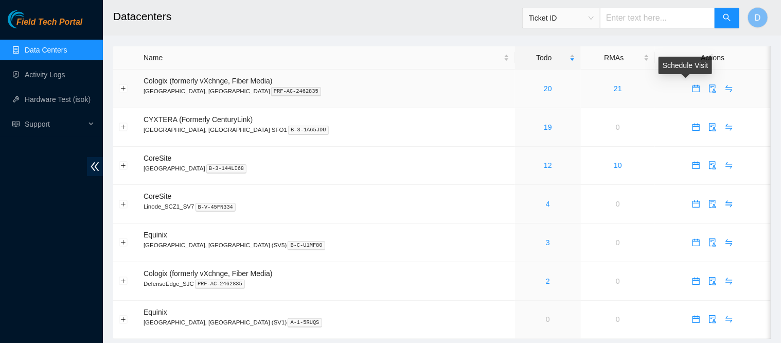
click at [692, 91] on icon "calendar" at bounding box center [696, 88] width 8 height 8
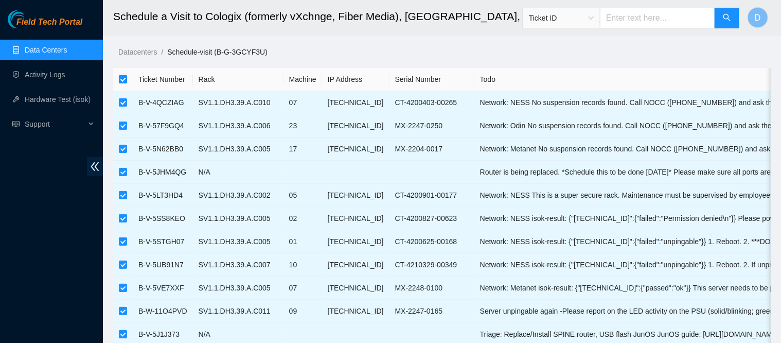
click at [123, 77] on input "checkbox" at bounding box center [123, 79] width 8 height 8
checkbox input "false"
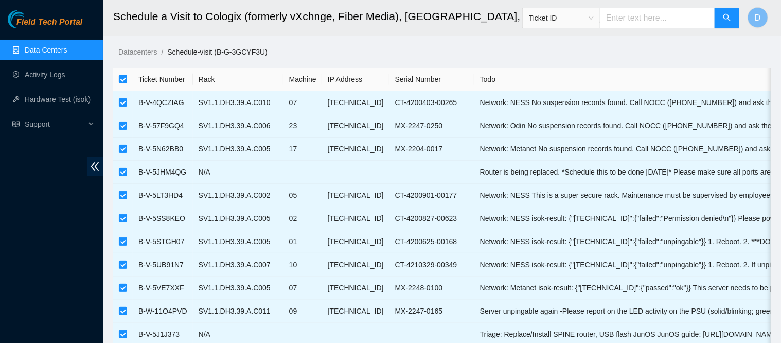
checkbox input "false"
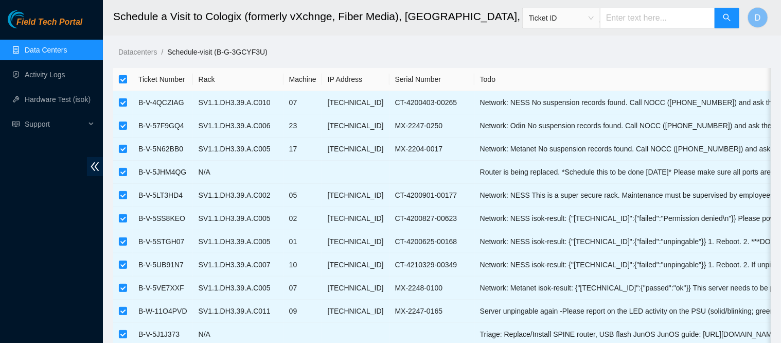
checkbox input "false"
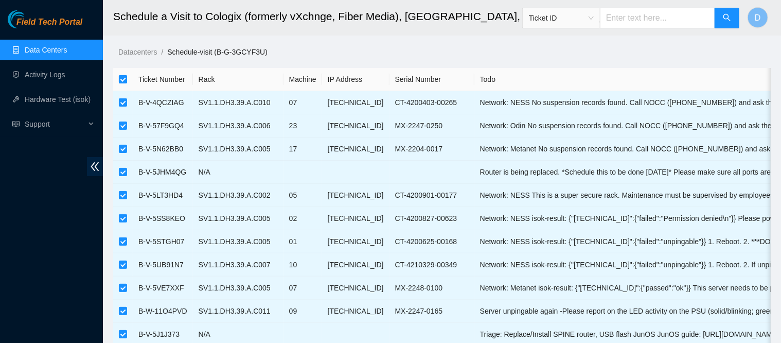
checkbox input "false"
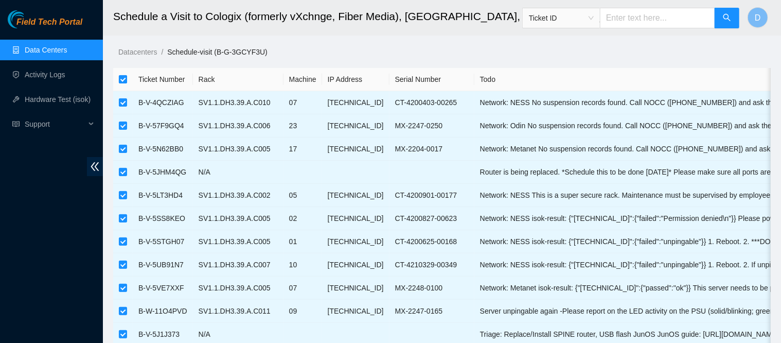
checkbox input "false"
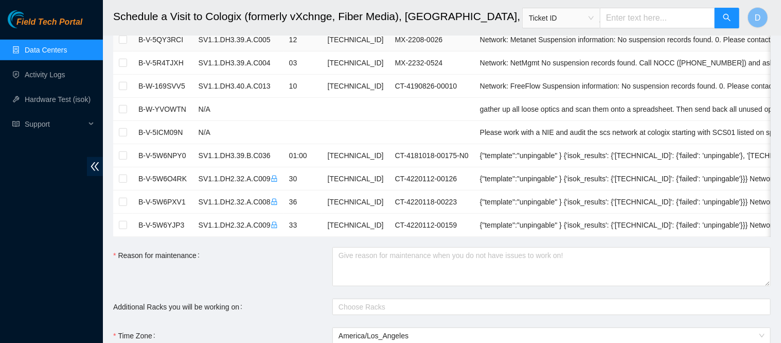
scroll to position [326, 0]
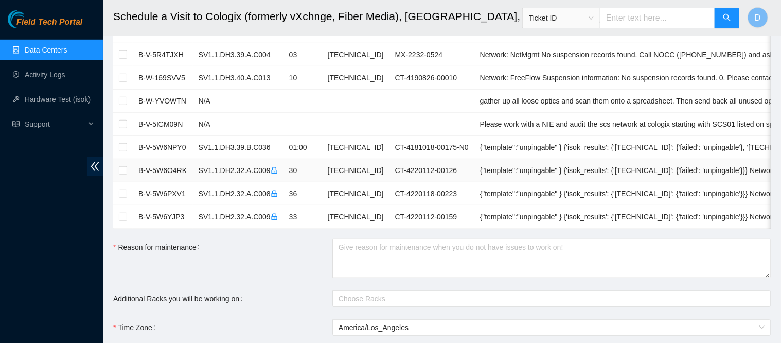
click at [119, 161] on td at bounding box center [123, 170] width 20 height 23
click at [123, 166] on input "checkbox" at bounding box center [123, 170] width 8 height 8
checkbox input "true"
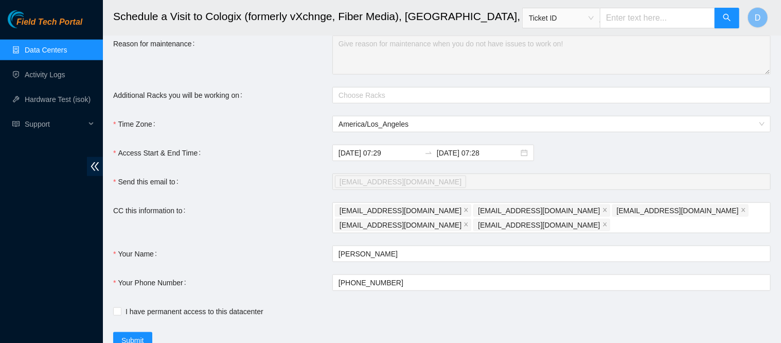
scroll to position [530, 0]
click at [463, 157] on input "2025-09-25 07:28" at bounding box center [478, 151] width 82 height 11
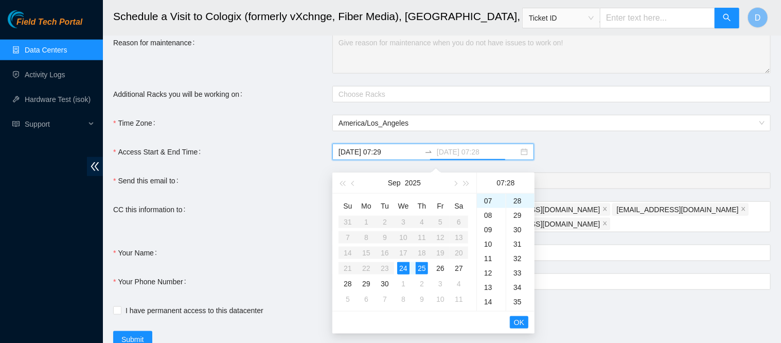
click at [405, 263] on div "24" at bounding box center [403, 268] width 12 height 12
click at [486, 273] on div "14" at bounding box center [491, 272] width 29 height 14
type input "2025-09-24 14:28"
click at [522, 319] on span "OK" at bounding box center [519, 321] width 10 height 11
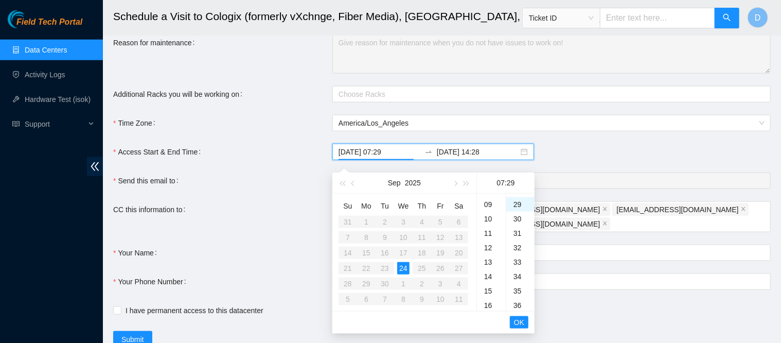
scroll to position [418, 0]
click at [516, 324] on span "OK" at bounding box center [519, 321] width 10 height 11
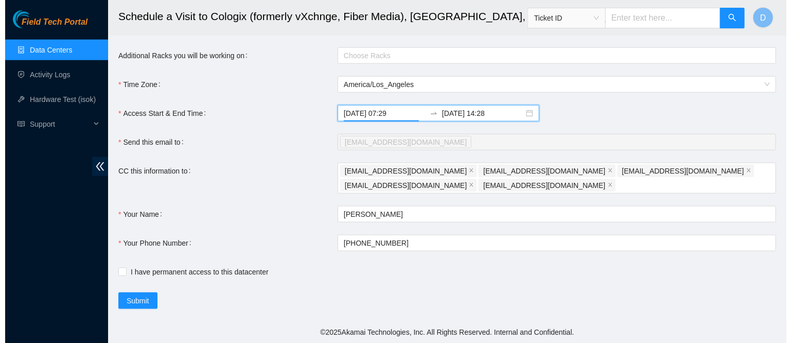
scroll to position [576, 0]
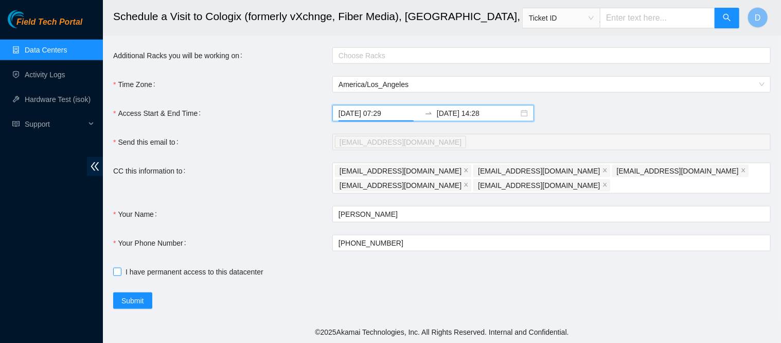
click at [121, 271] on span "I have permanent access to this datacenter" at bounding box center [194, 271] width 146 height 11
click at [120, 271] on input "I have permanent access to this datacenter" at bounding box center [116, 270] width 7 height 7
checkbox input "true"
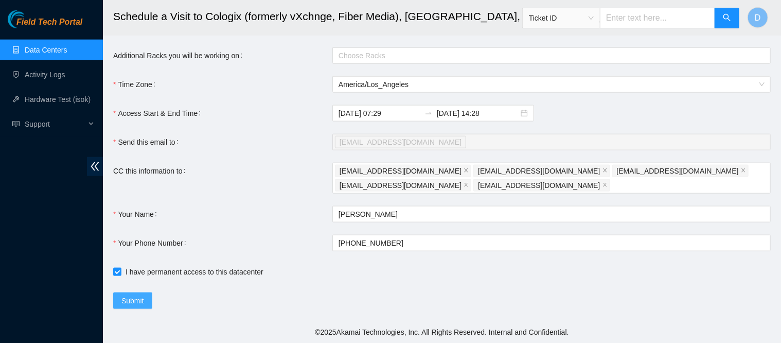
click at [122, 296] on span "Submit" at bounding box center [132, 300] width 23 height 11
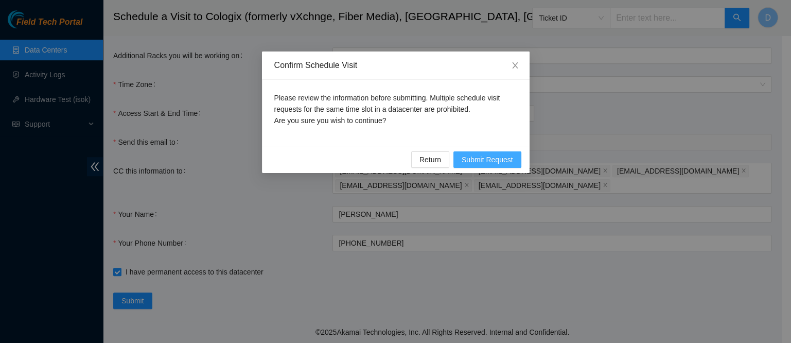
click at [477, 162] on span "Submit Request" at bounding box center [486, 159] width 51 height 11
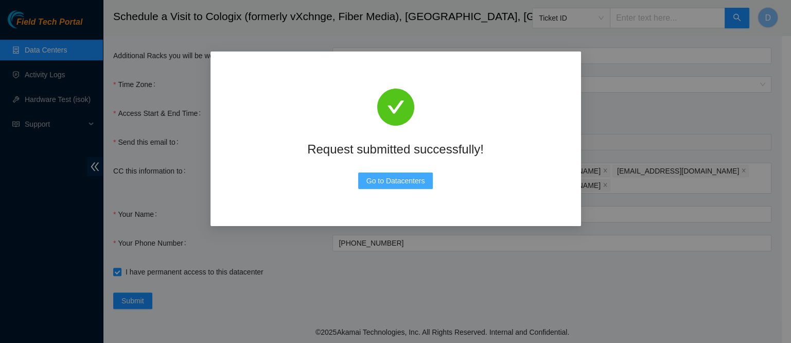
click at [399, 184] on span "Go to Datacenters" at bounding box center [395, 180] width 59 height 11
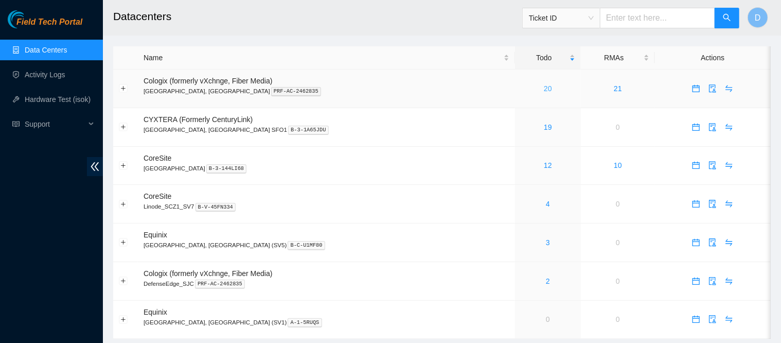
click at [544, 90] on link "20" at bounding box center [548, 88] width 8 height 8
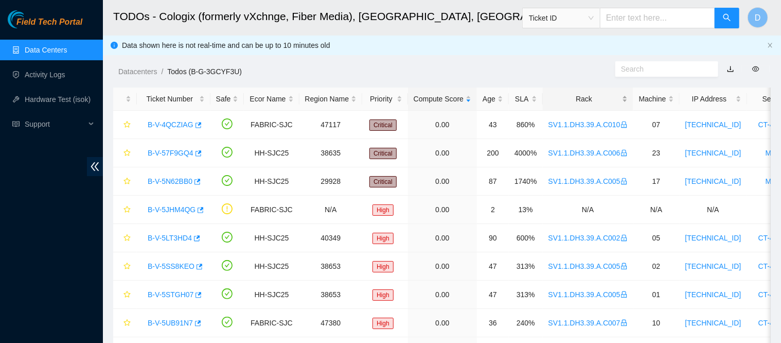
click at [549, 101] on div "Rack" at bounding box center [587, 98] width 79 height 11
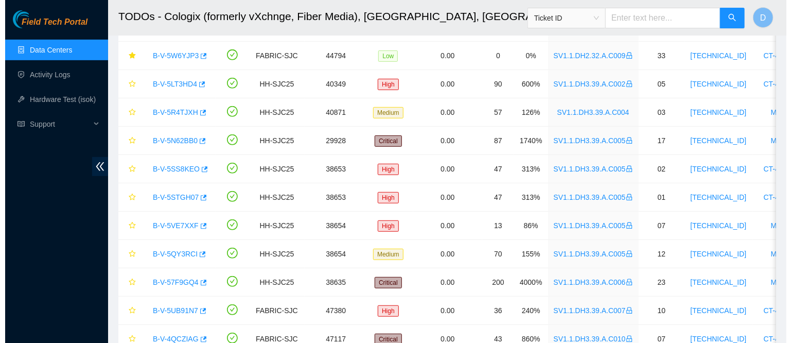
scroll to position [373, 0]
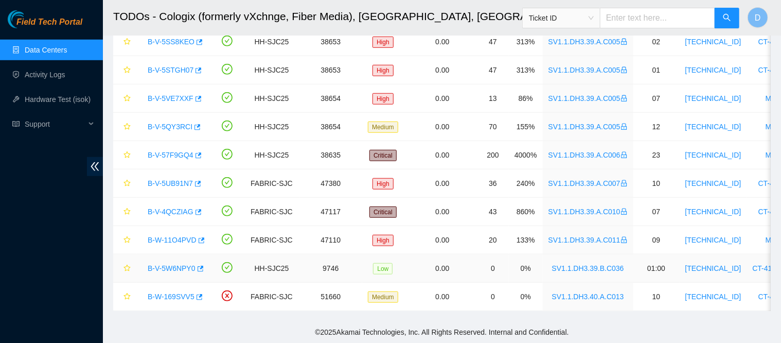
click at [172, 264] on link "B-V-5W6NPY0" at bounding box center [172, 268] width 48 height 8
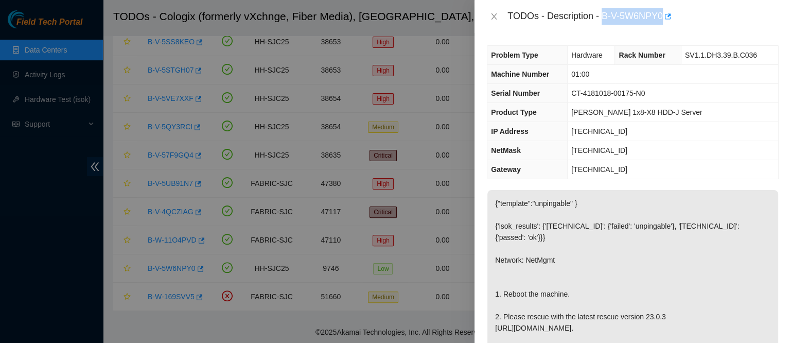
drag, startPoint x: 637, startPoint y: 22, endPoint x: 731, endPoint y: 19, distance: 94.2
click at [731, 19] on div "TODOs - Description - B-V-5W6NPY0" at bounding box center [642, 16] width 271 height 16
copy div "B-V-5W6NPY0"
